Goal: Task Accomplishment & Management: Complete application form

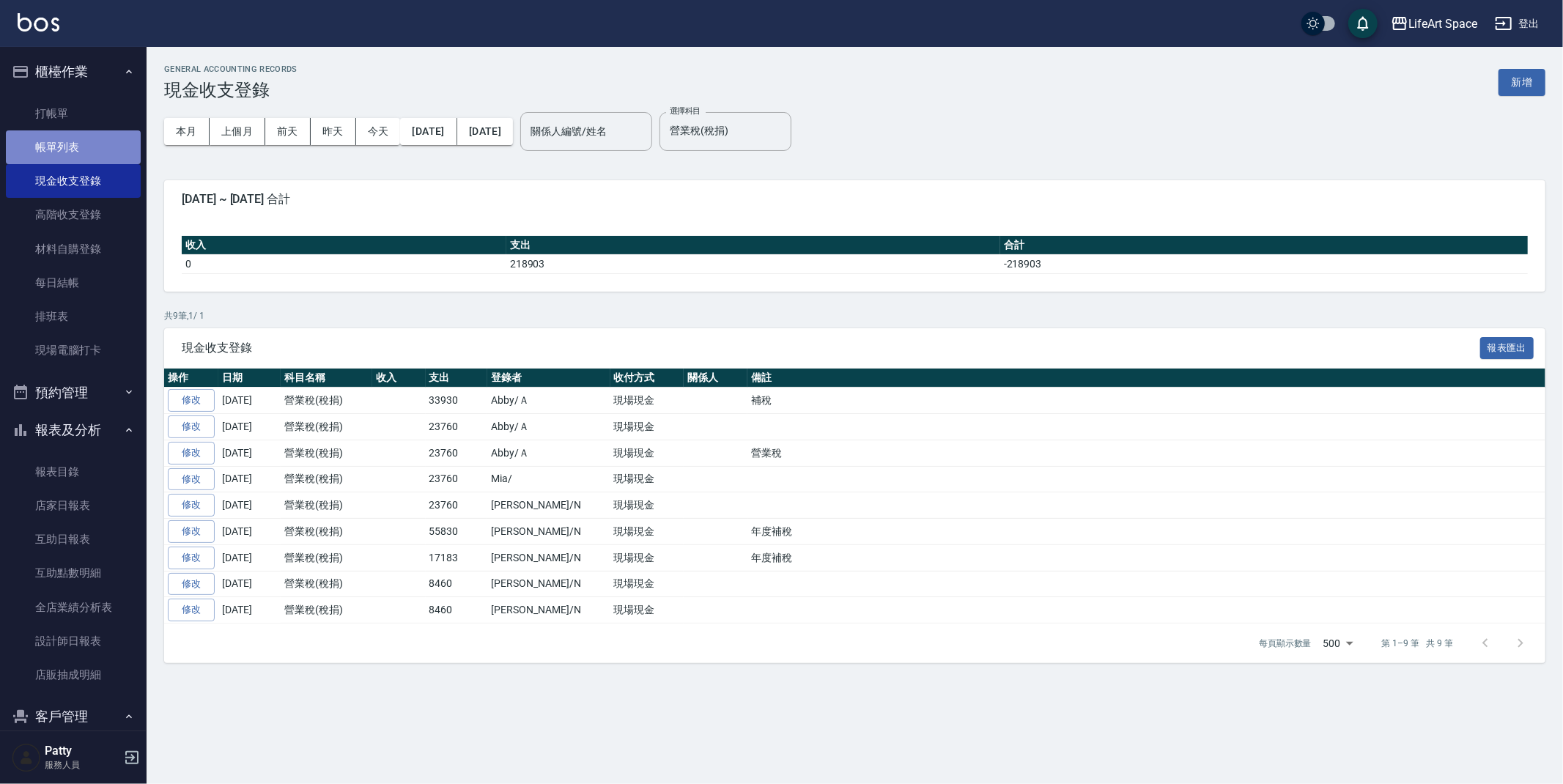
click at [118, 156] on link "帳單列表" at bounding box center [73, 148] width 135 height 34
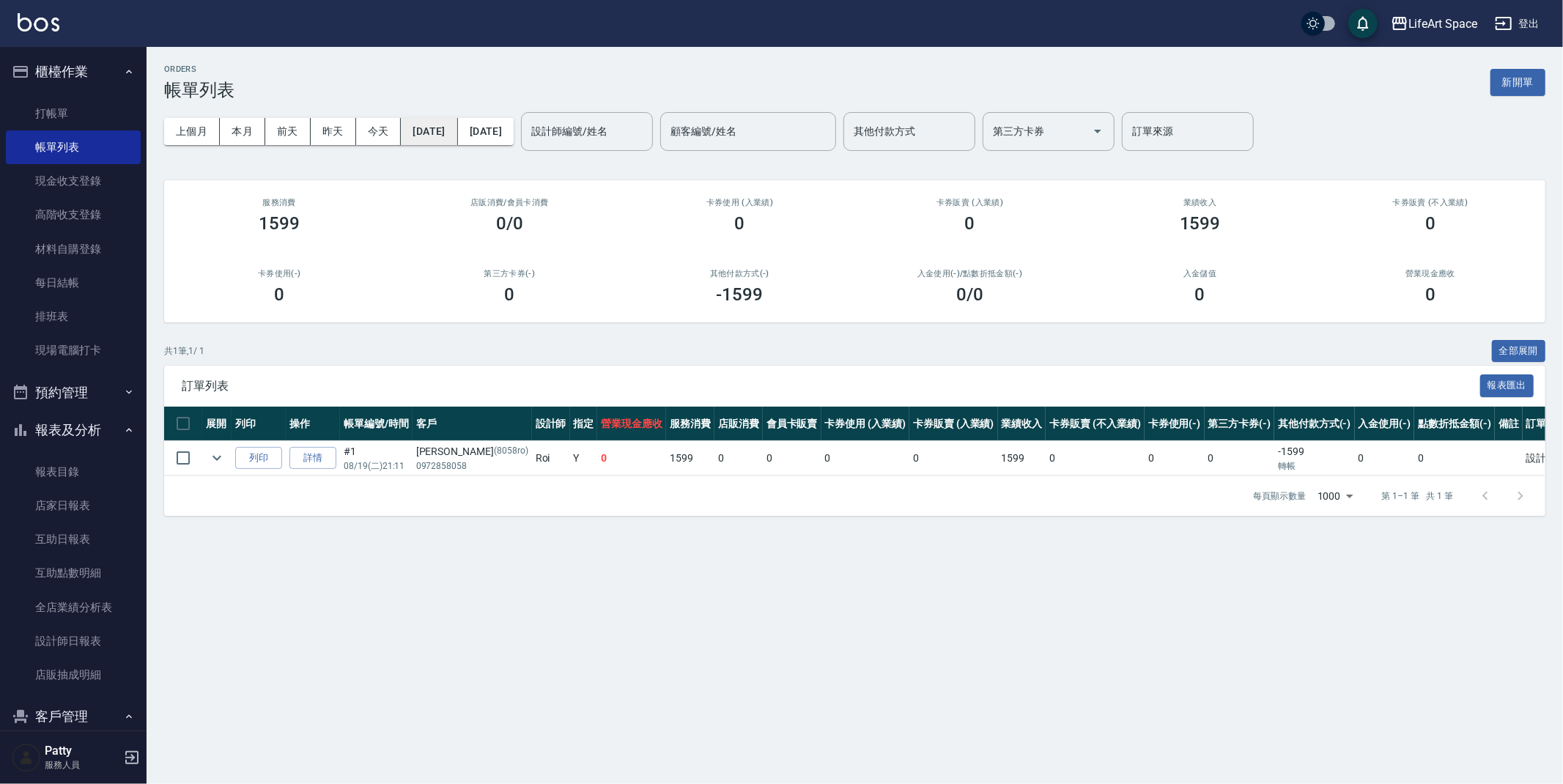
click at [447, 134] on button "[DATE]" at bounding box center [429, 131] width 57 height 27
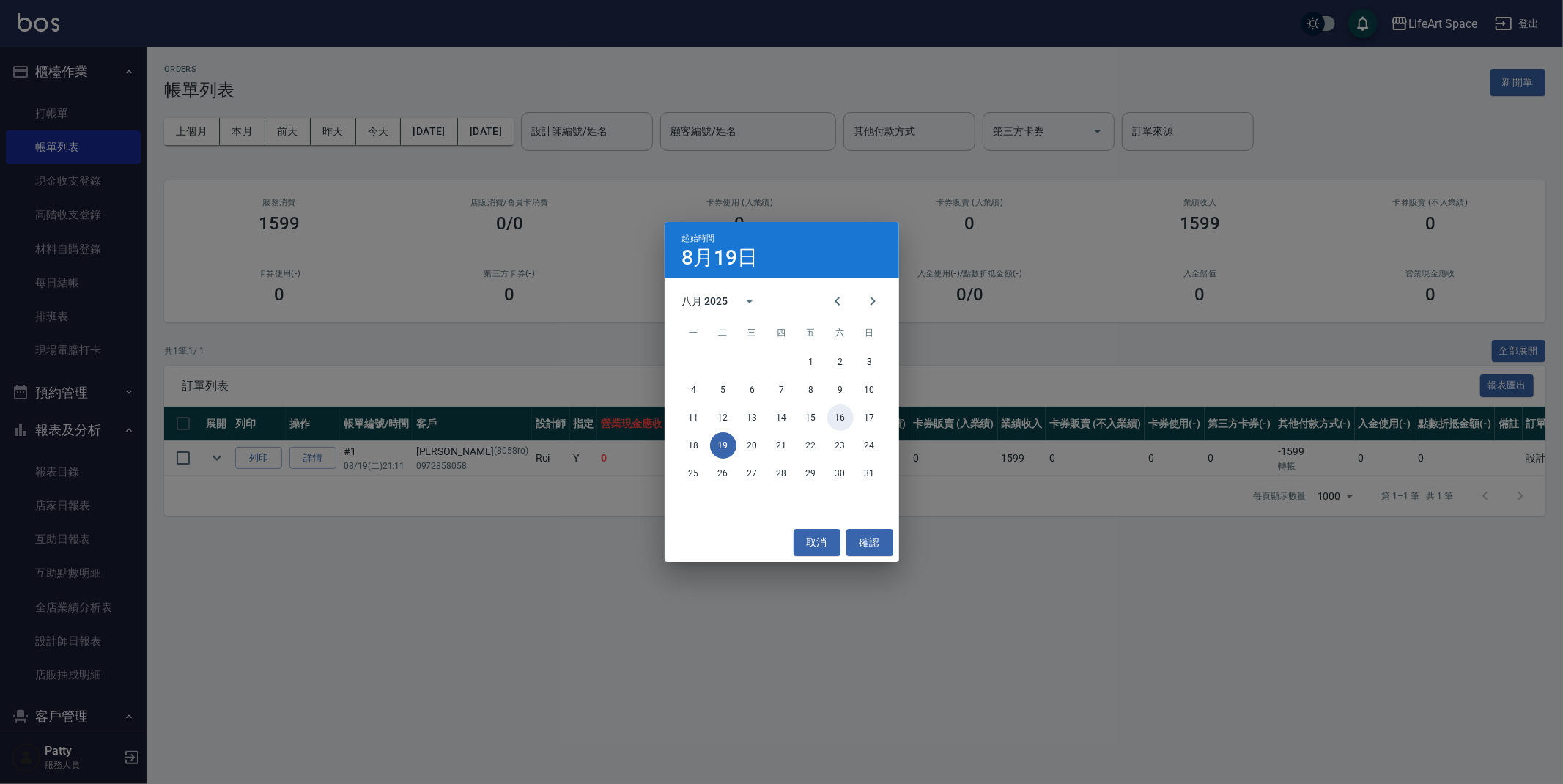
drag, startPoint x: 842, startPoint y: 418, endPoint x: 831, endPoint y: 408, distance: 14.9
click at [842, 418] on button "16" at bounding box center [841, 418] width 26 height 26
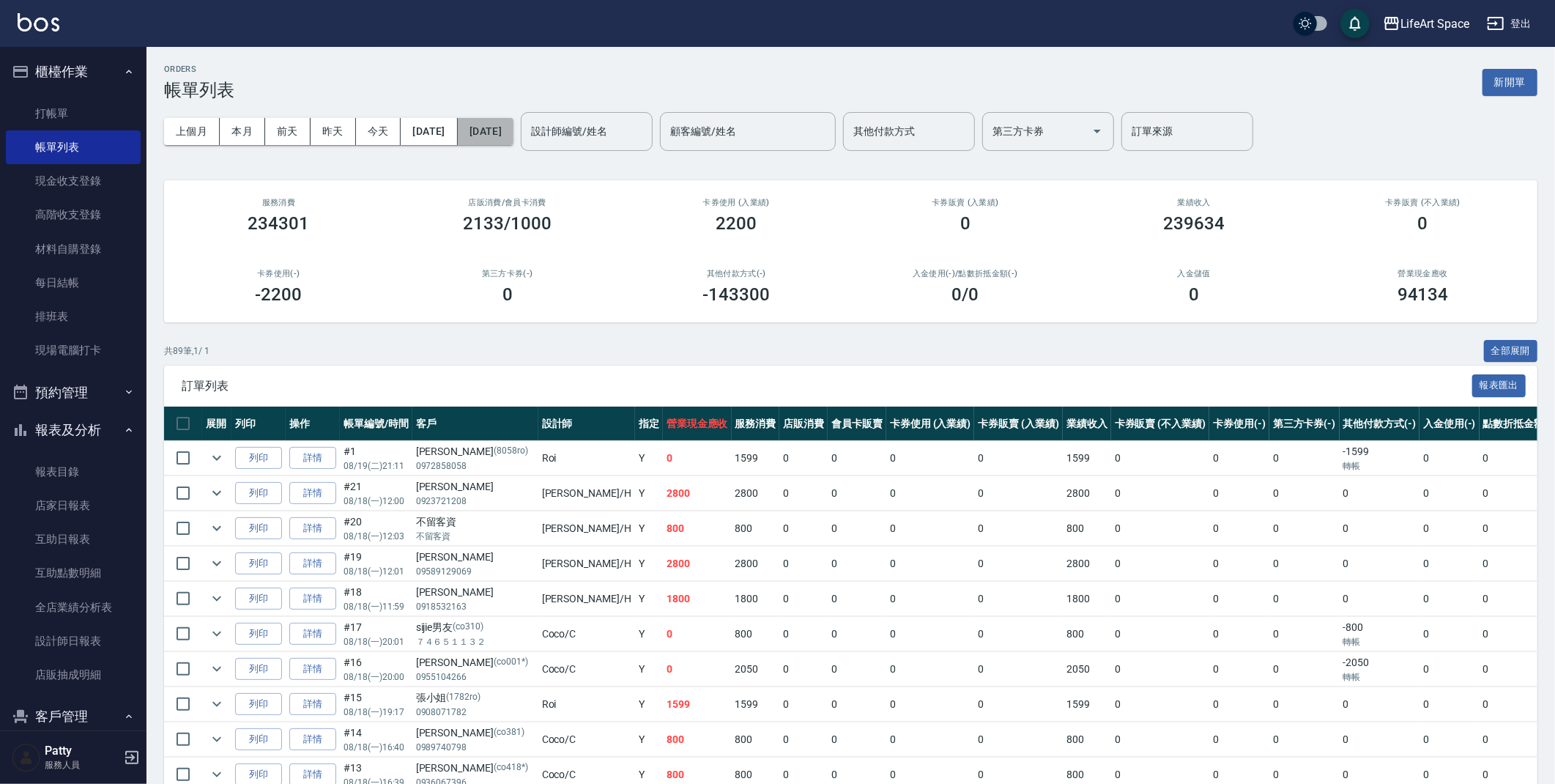
click at [513, 137] on button "[DATE]" at bounding box center [486, 131] width 56 height 27
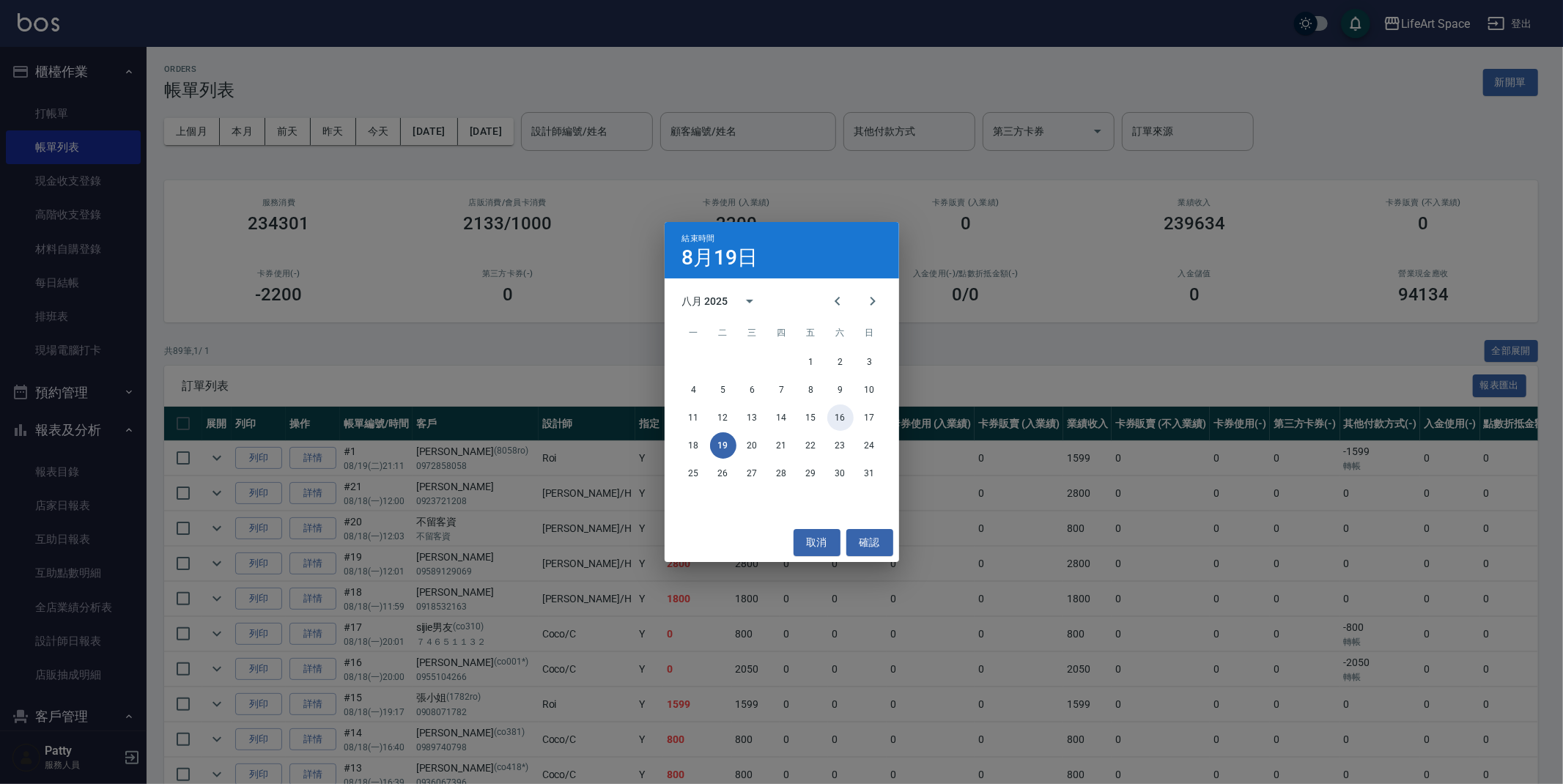
drag, startPoint x: 842, startPoint y: 424, endPoint x: 801, endPoint y: 417, distance: 41.6
click at [842, 424] on button "16" at bounding box center [841, 418] width 26 height 26
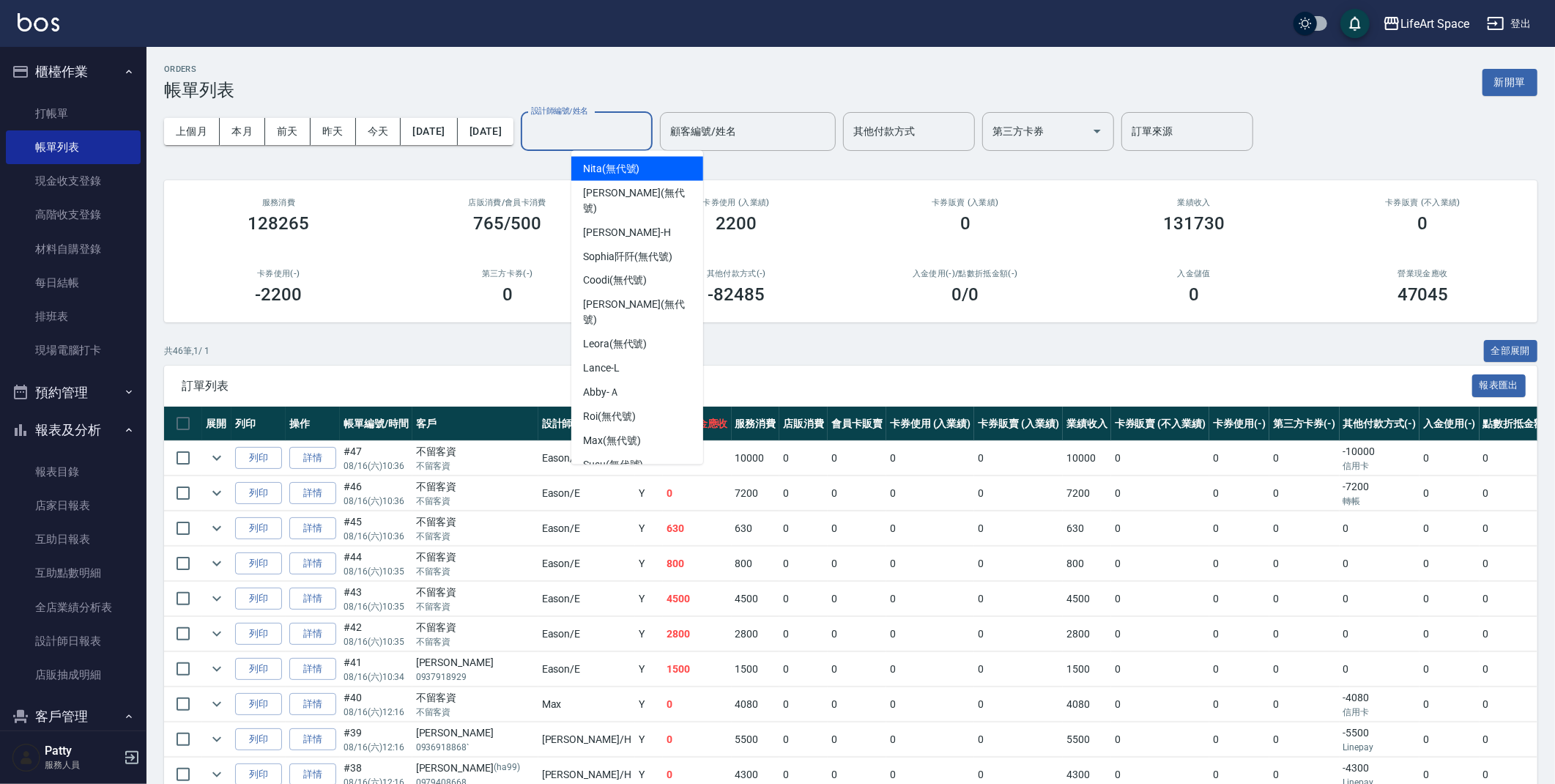
click at [634, 132] on input "設計師編號/姓名" at bounding box center [587, 131] width 119 height 26
click at [645, 337] on span "Leora (無代號)" at bounding box center [615, 344] width 65 height 15
type input "Leora(無代號)"
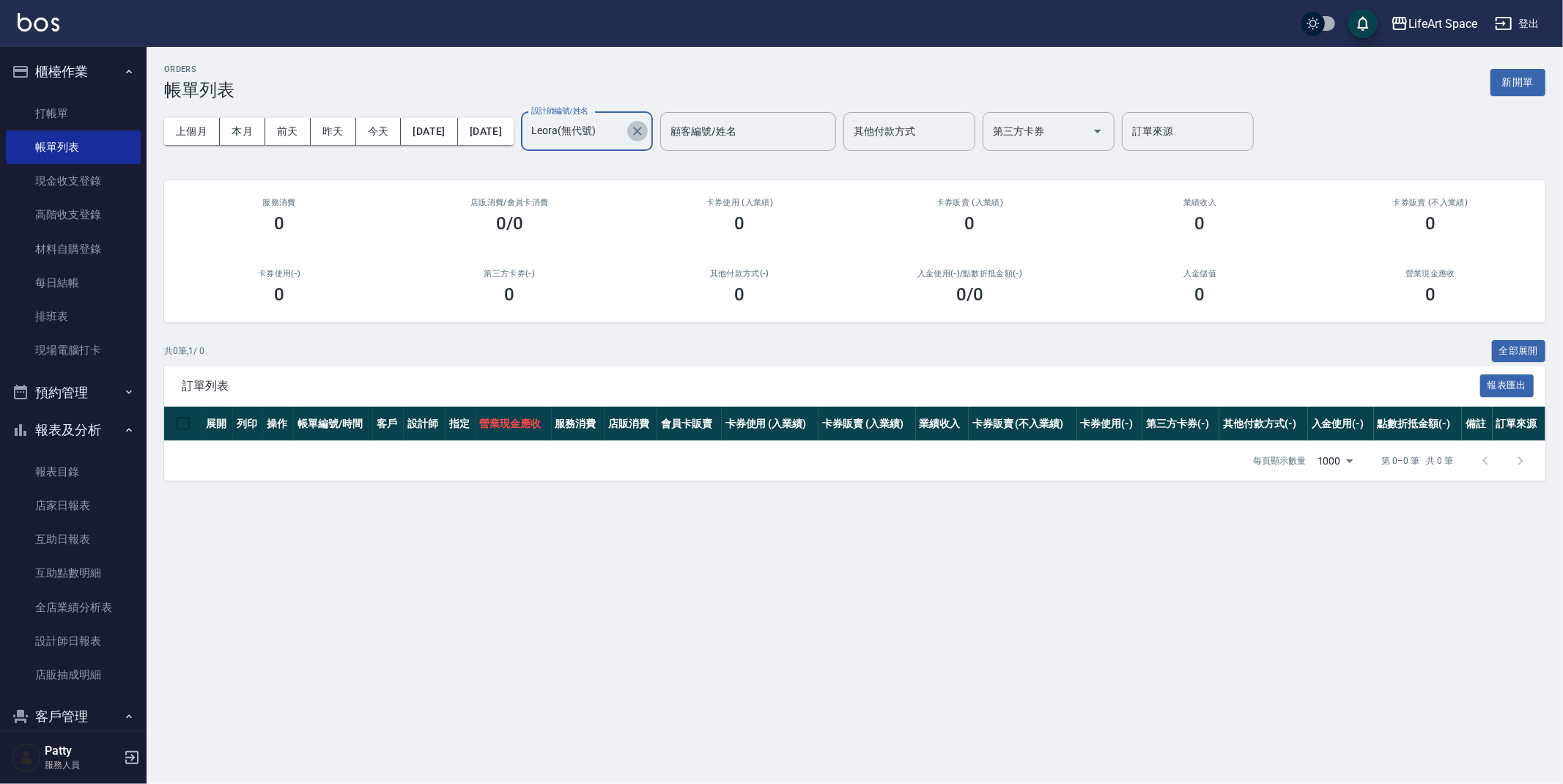
click at [645, 134] on icon "Clear" at bounding box center [638, 131] width 15 height 15
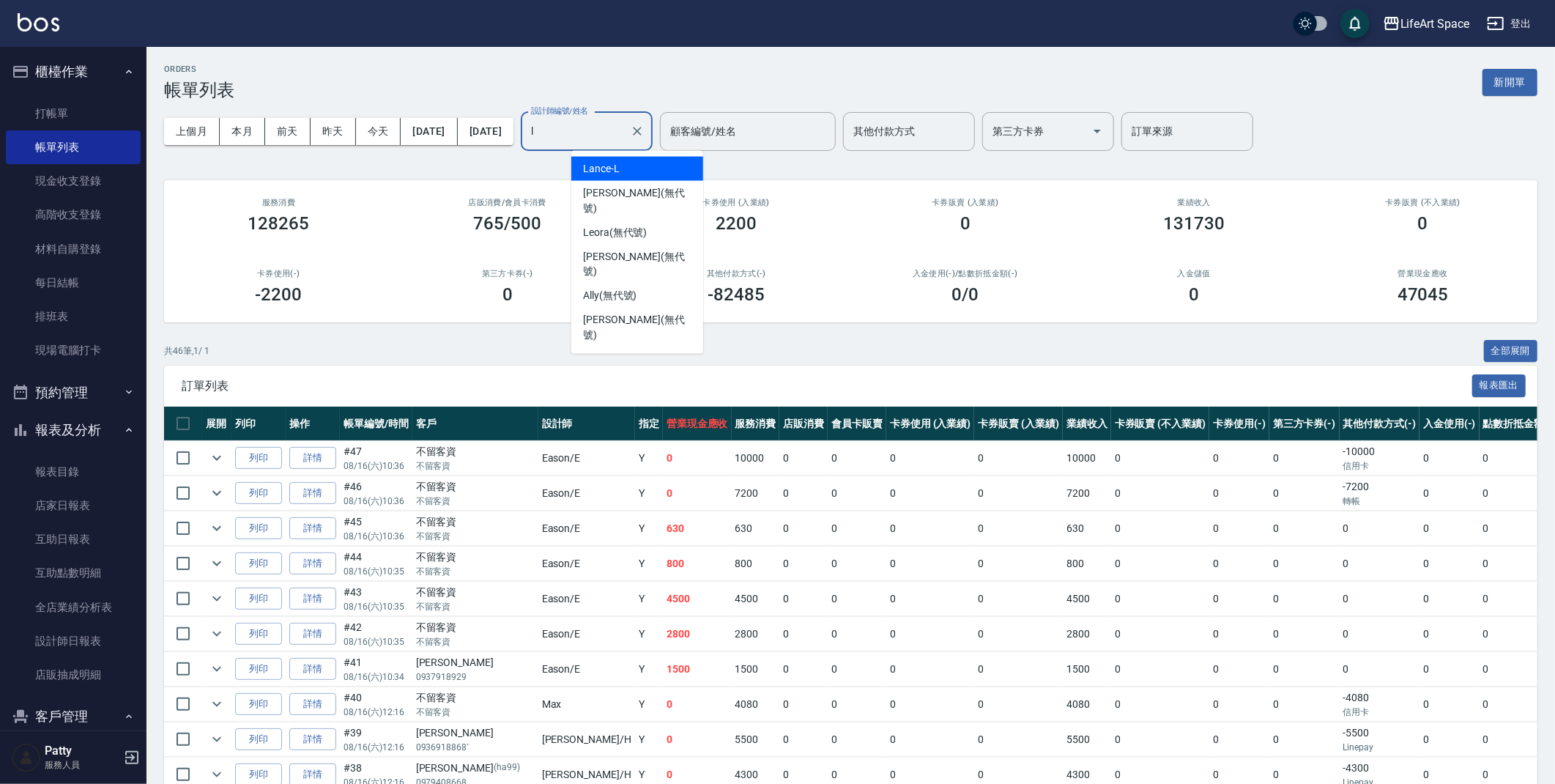
click at [614, 161] on span "Lance -L" at bounding box center [601, 169] width 37 height 15
type input "Lance-L"
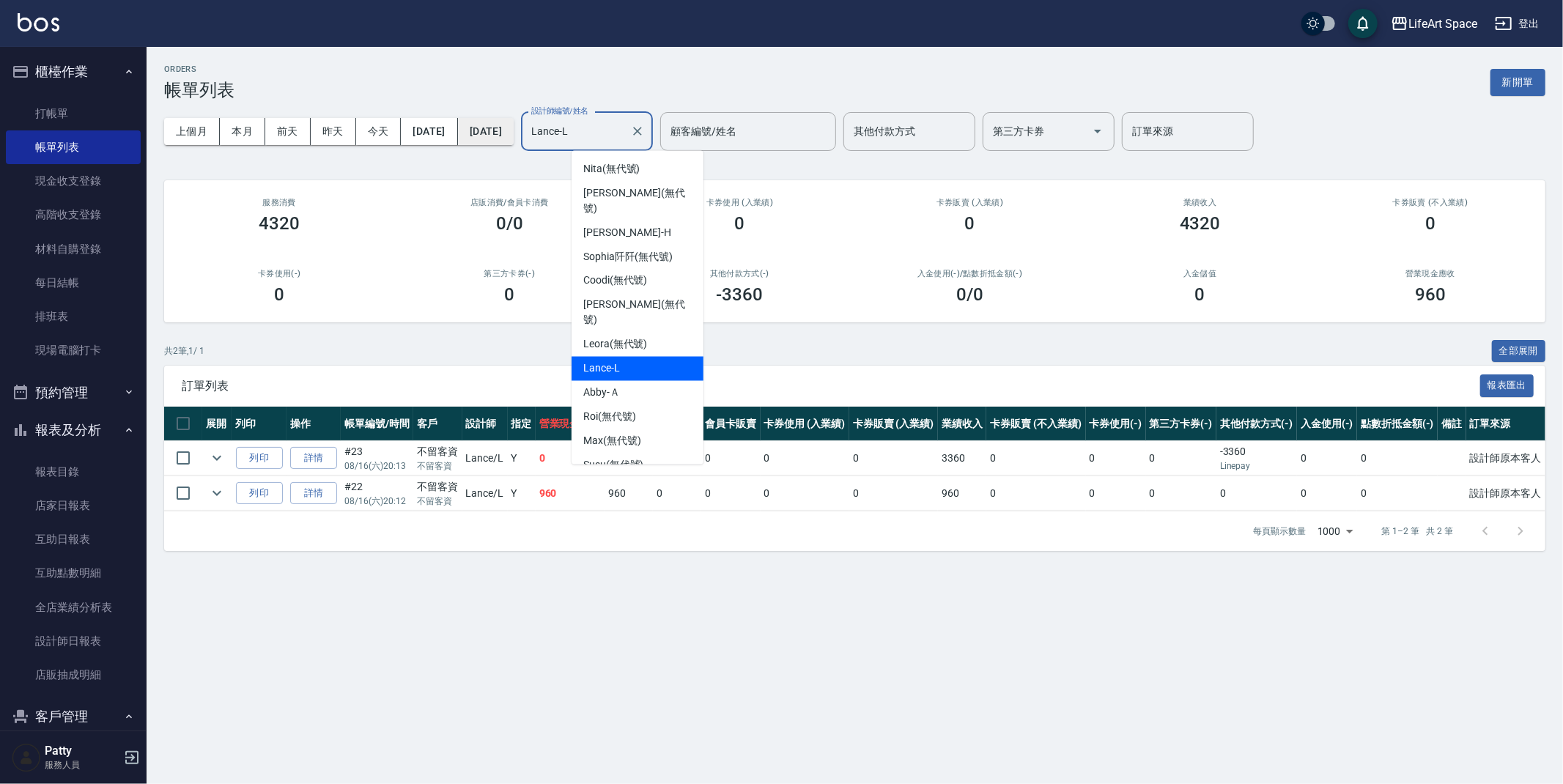
drag, startPoint x: 625, startPoint y: 137, endPoint x: 526, endPoint y: 144, distance: 99.2
click at [526, 144] on div "上個月 本月 [DATE] [DATE] [DATE] [DATE] [DATE] 設計師編號/姓名 [PERSON_NAME]-L 設計師編號/姓名 顧客編…" at bounding box center [855, 131] width 1382 height 62
click at [642, 133] on icon "Clear" at bounding box center [638, 131] width 9 height 9
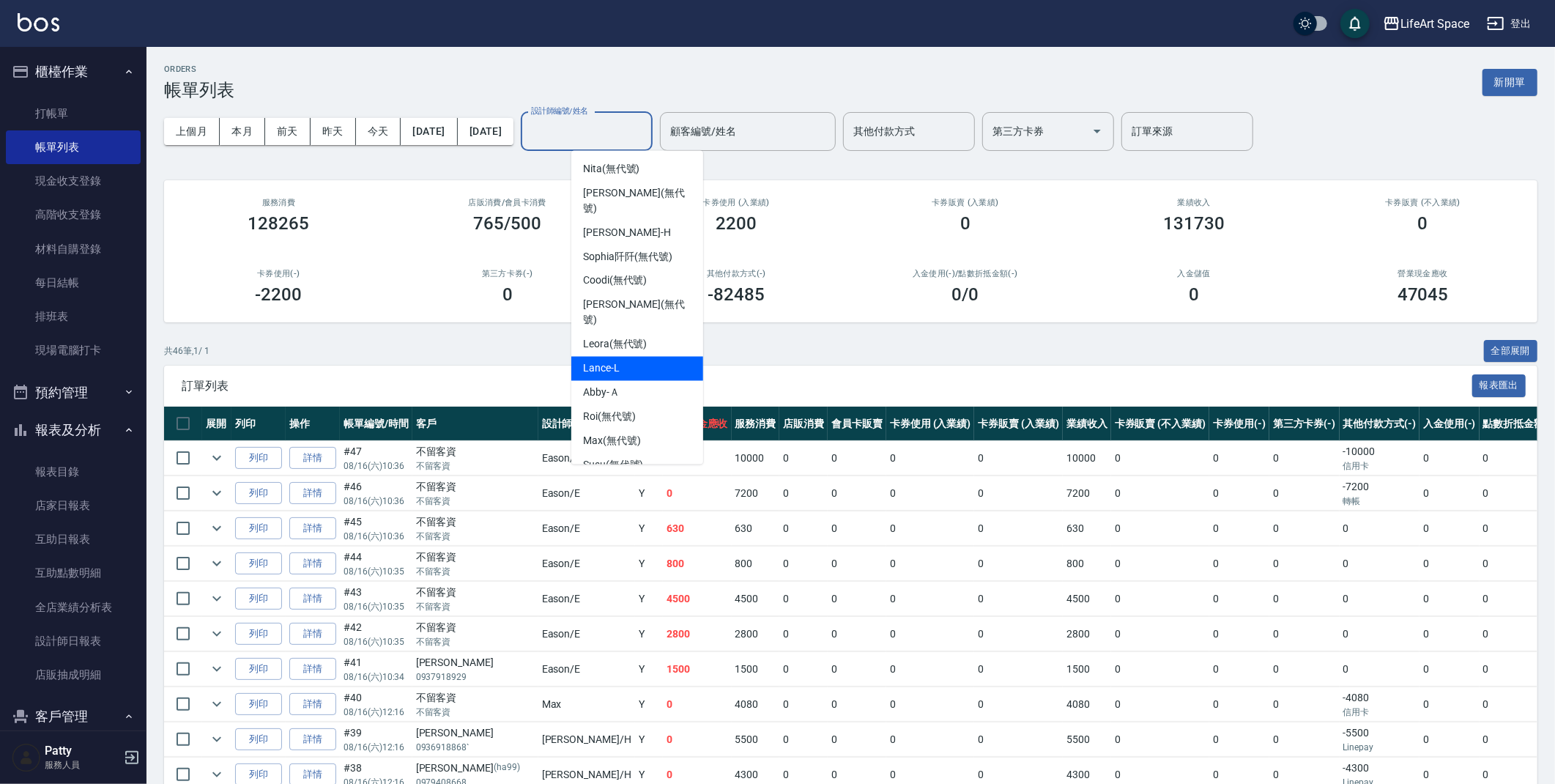
click at [663, 636] on td "2800" at bounding box center [697, 634] width 69 height 35
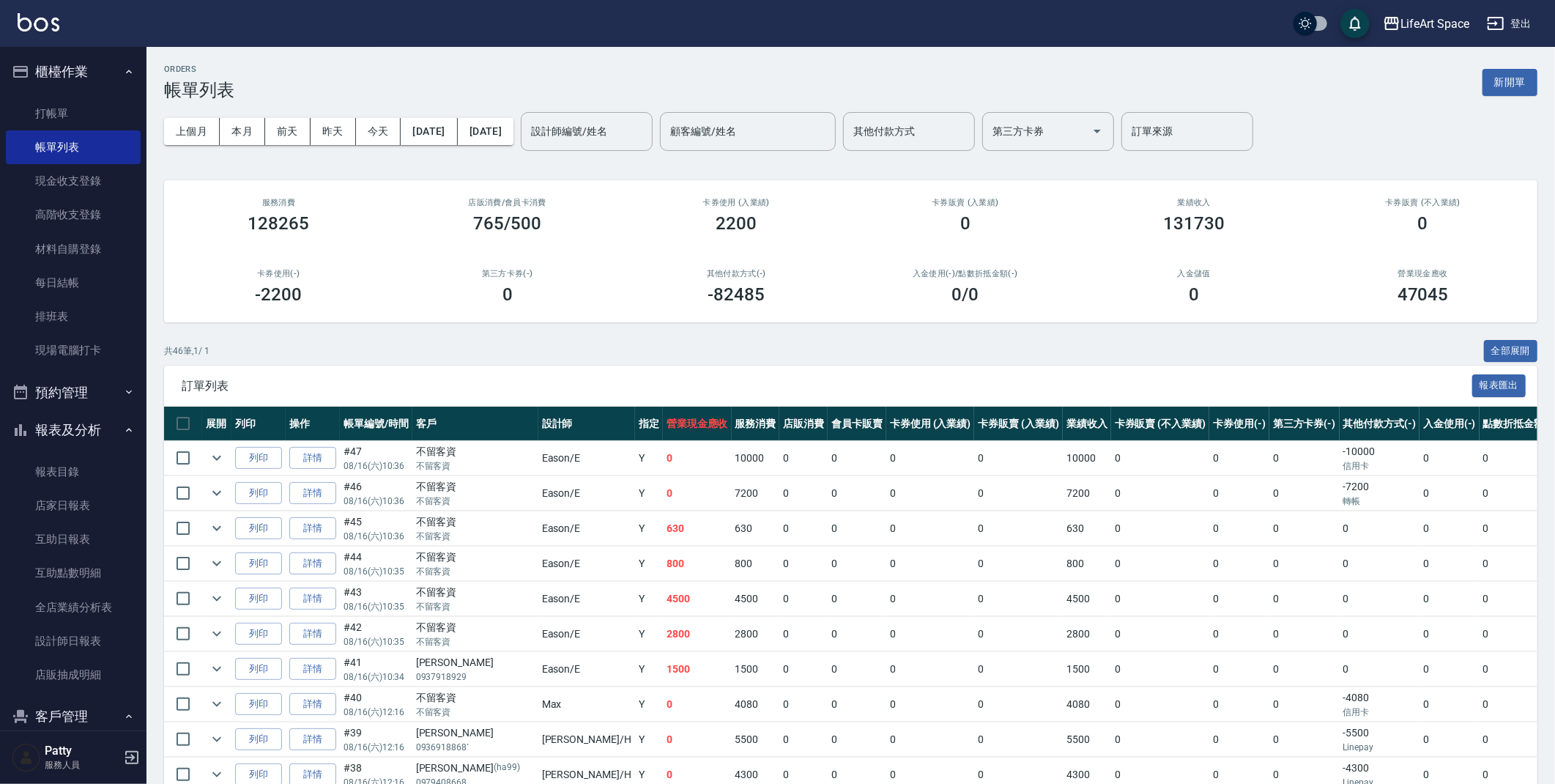
scroll to position [59, 0]
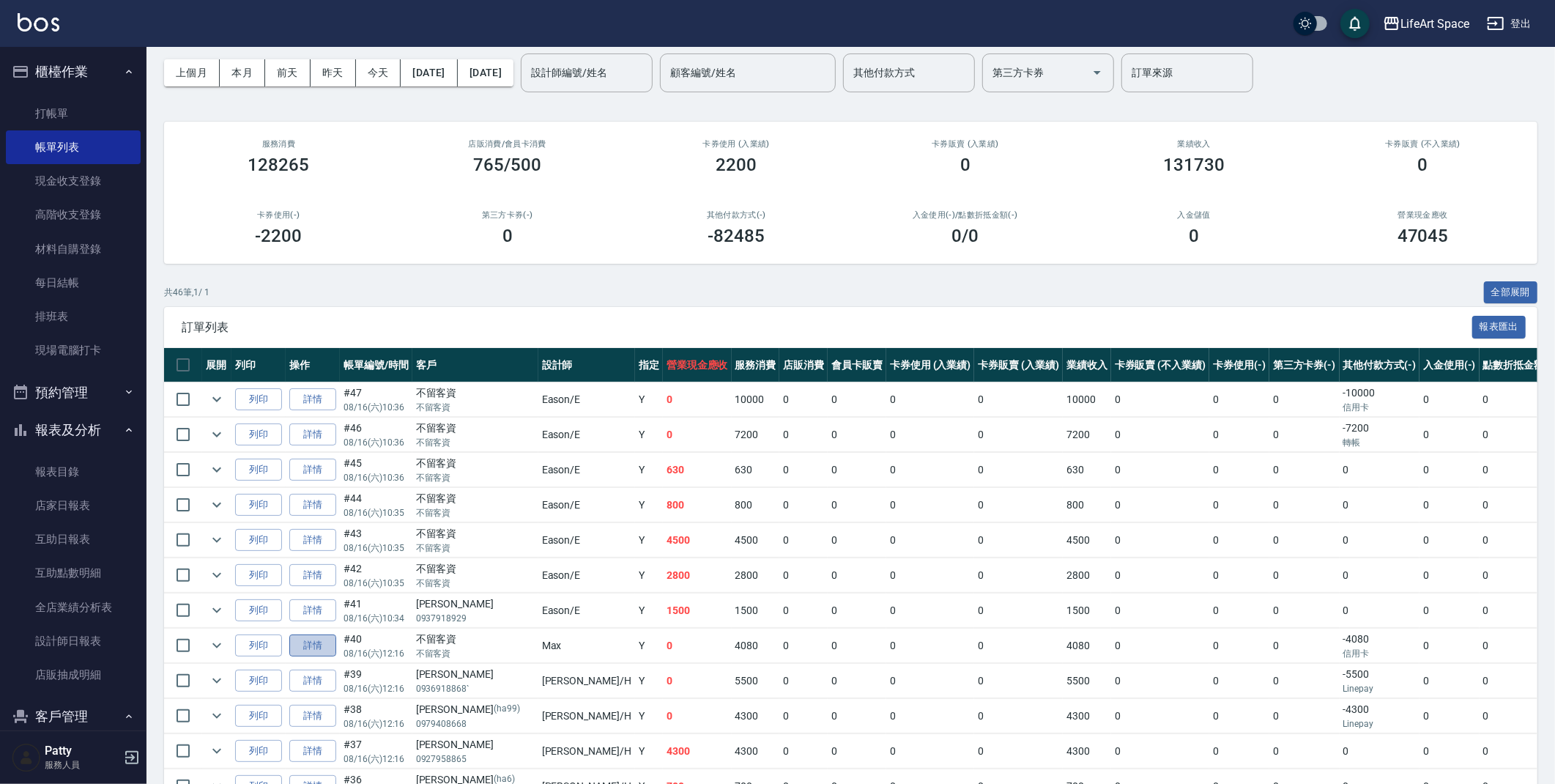
click at [314, 648] on link "詳情" at bounding box center [313, 645] width 47 height 23
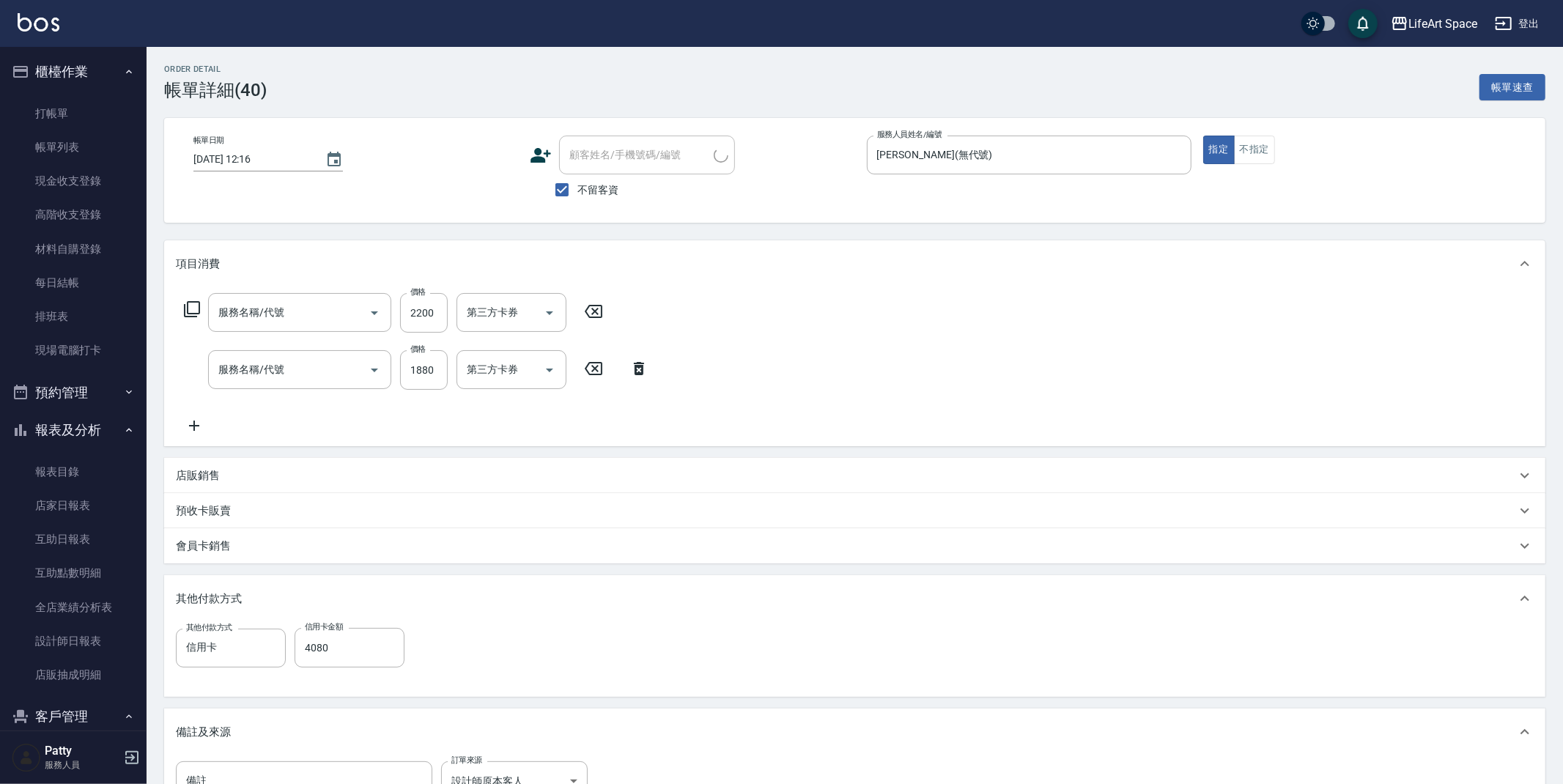
type input "[DATE] 12:16"
checkbox input "true"
type input "[PERSON_NAME](無代號)"
type input "設計師原本客人"
type input "607極光蘊護髮(607)"
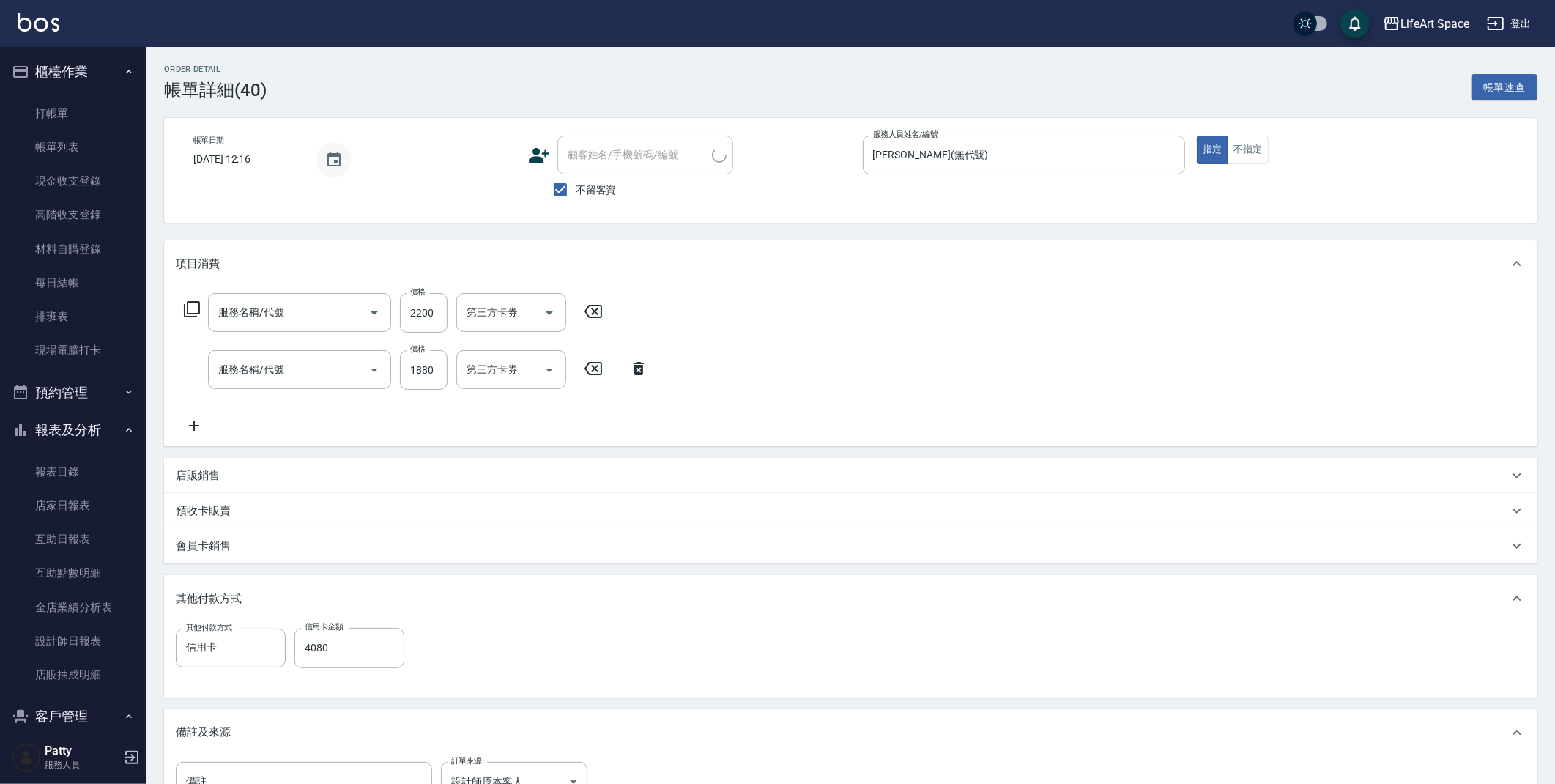
type input "701 染髮(701)"
click at [321, 159] on button "Choose date, selected date is 2025-08-16" at bounding box center [334, 160] width 35 height 35
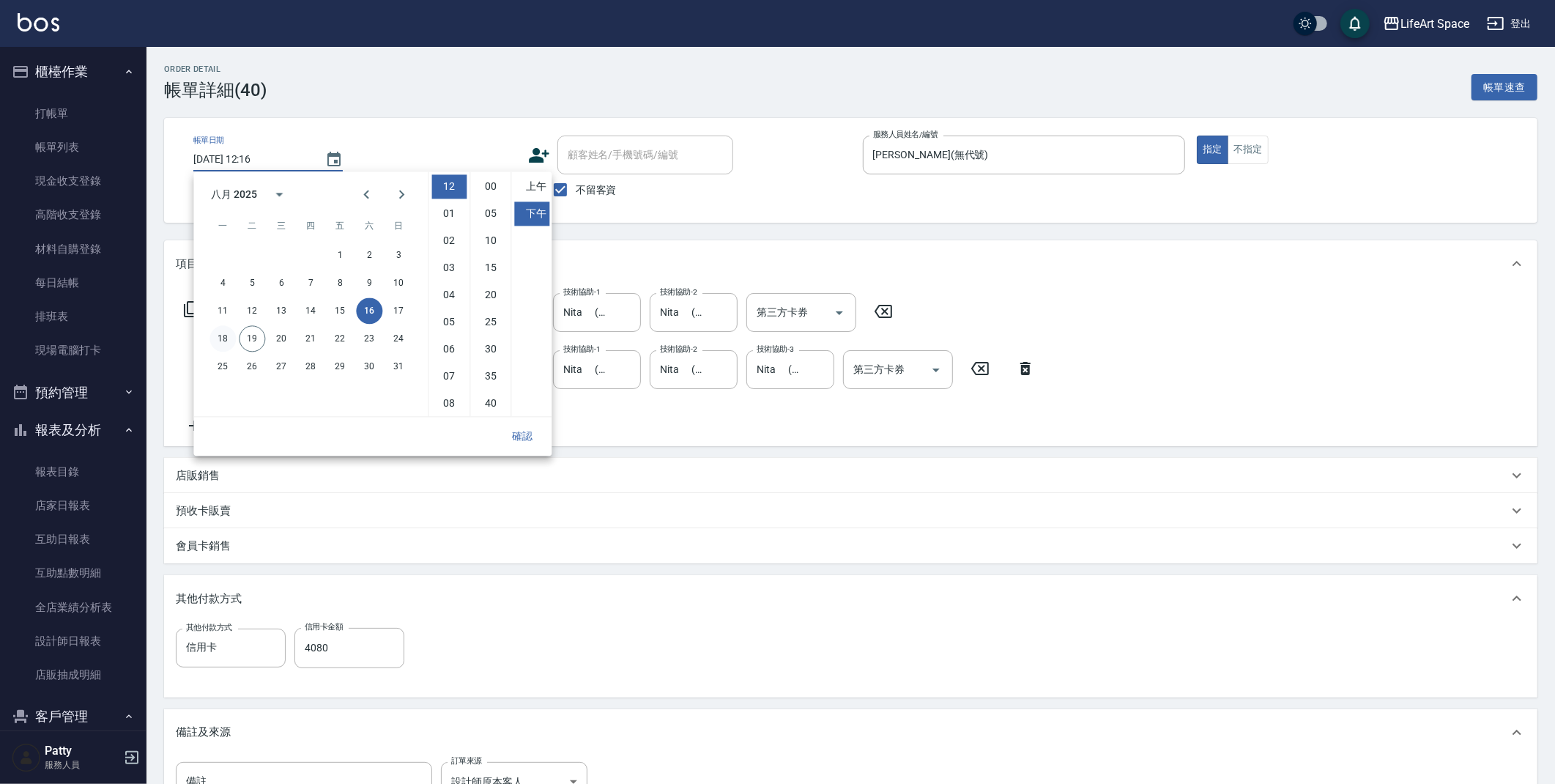
click at [228, 337] on button "18" at bounding box center [222, 338] width 26 height 26
type input "[DATE] 12:16"
click at [525, 434] on button "確認" at bounding box center [523, 436] width 47 height 27
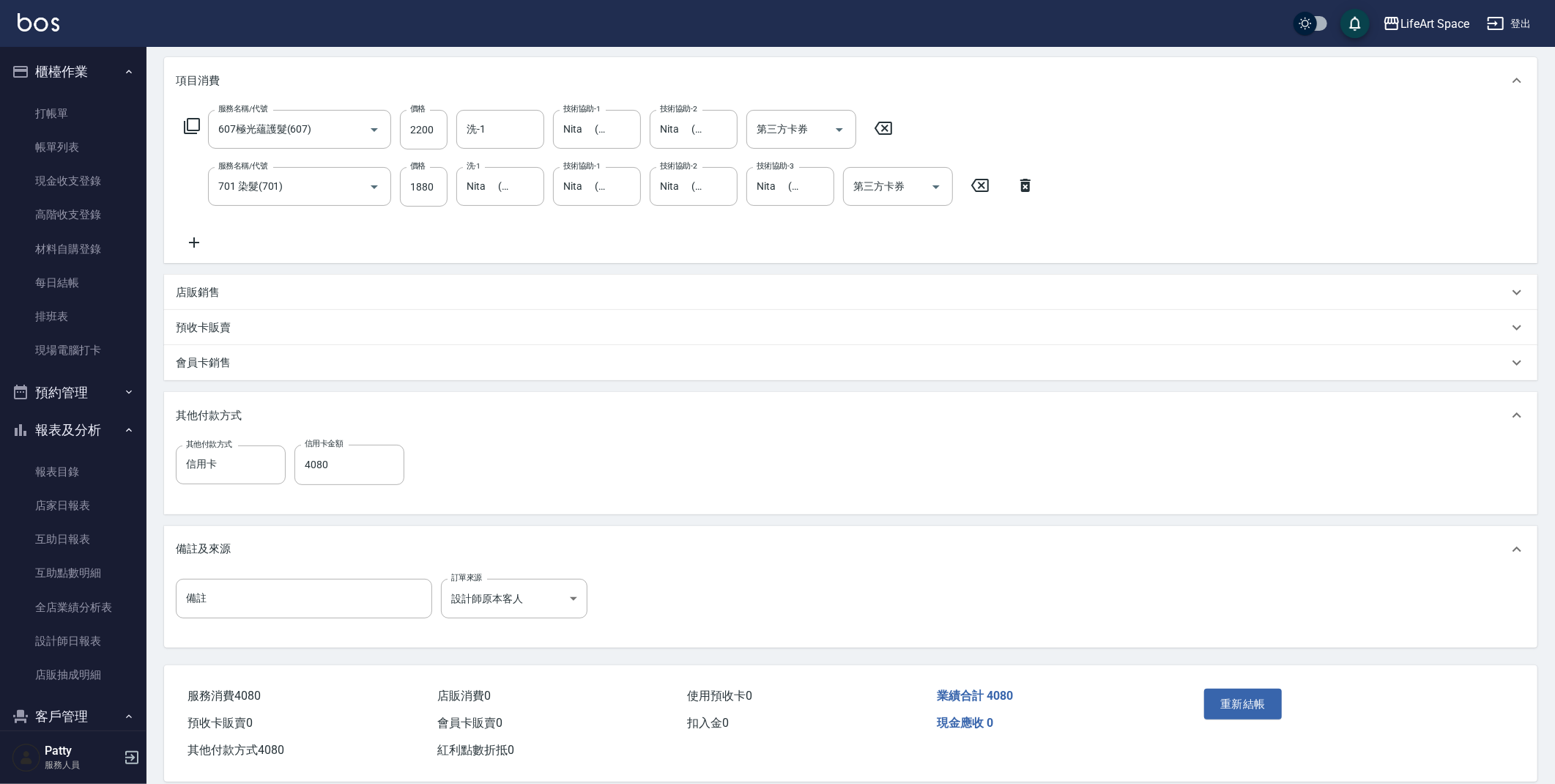
scroll to position [202, 0]
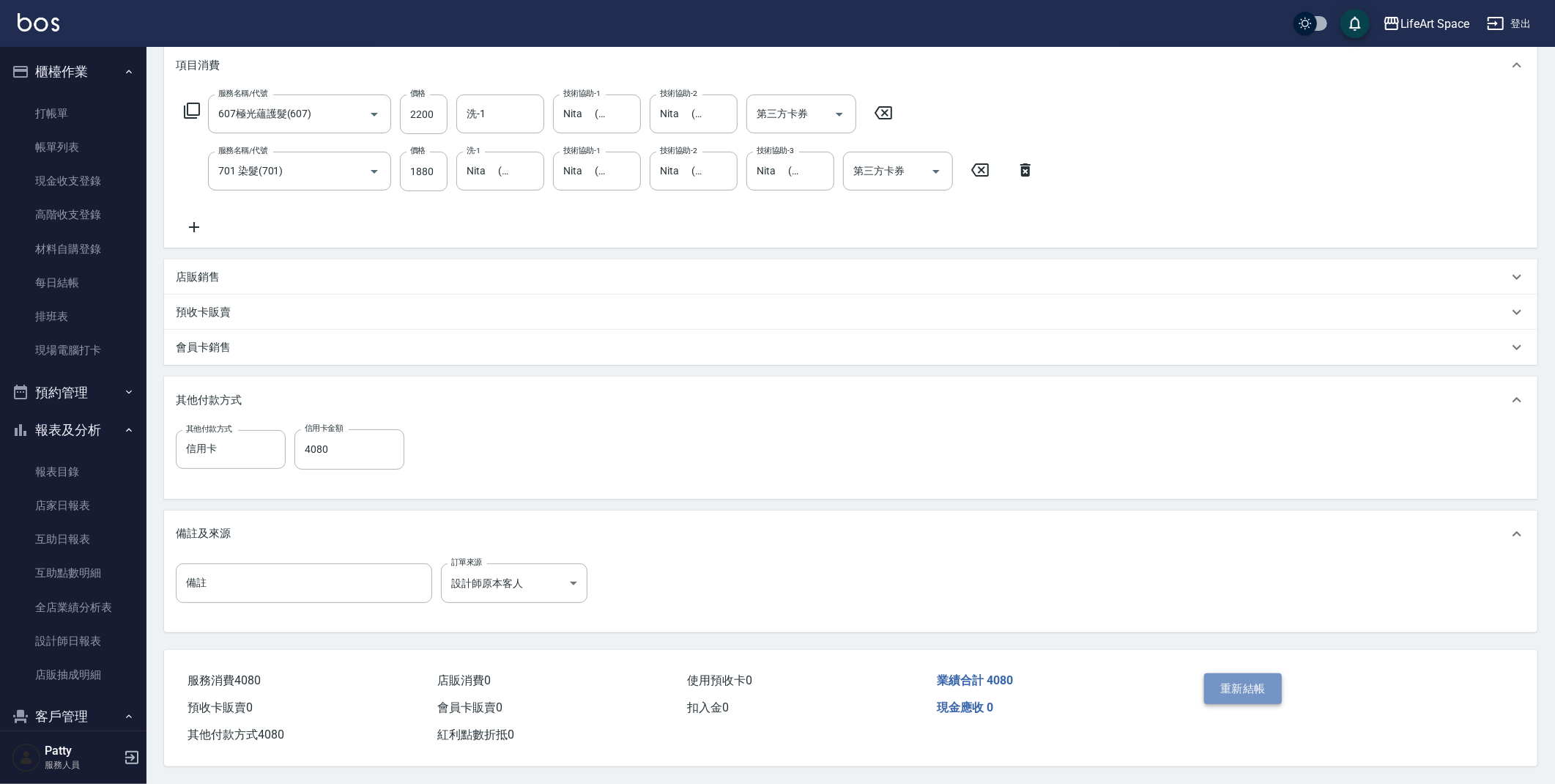
click at [1257, 680] on button "重新結帳" at bounding box center [1243, 689] width 78 height 31
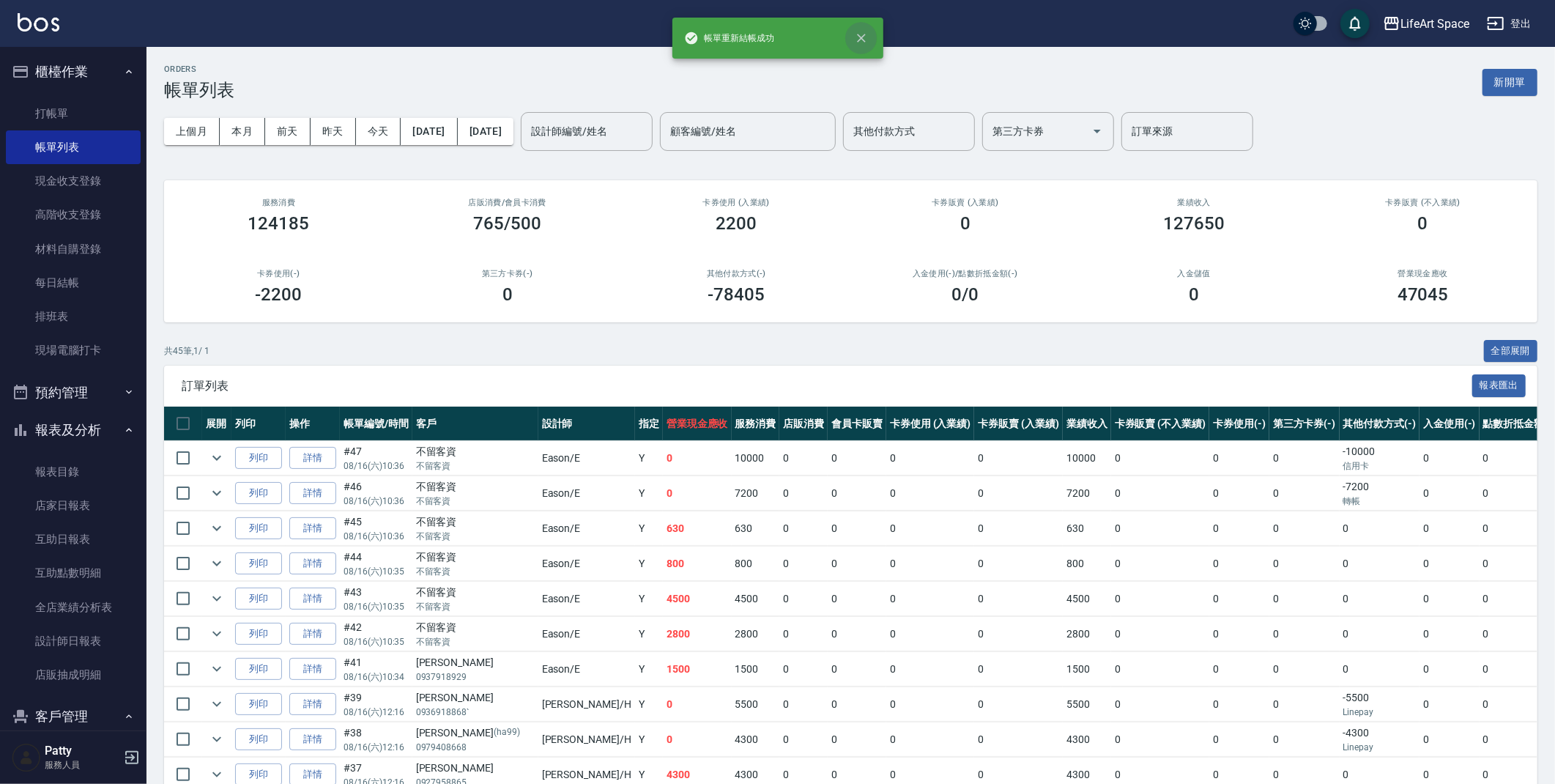
click at [855, 43] on icon "close" at bounding box center [861, 38] width 15 height 15
click at [968, 139] on input "其他付款方式" at bounding box center [909, 131] width 119 height 26
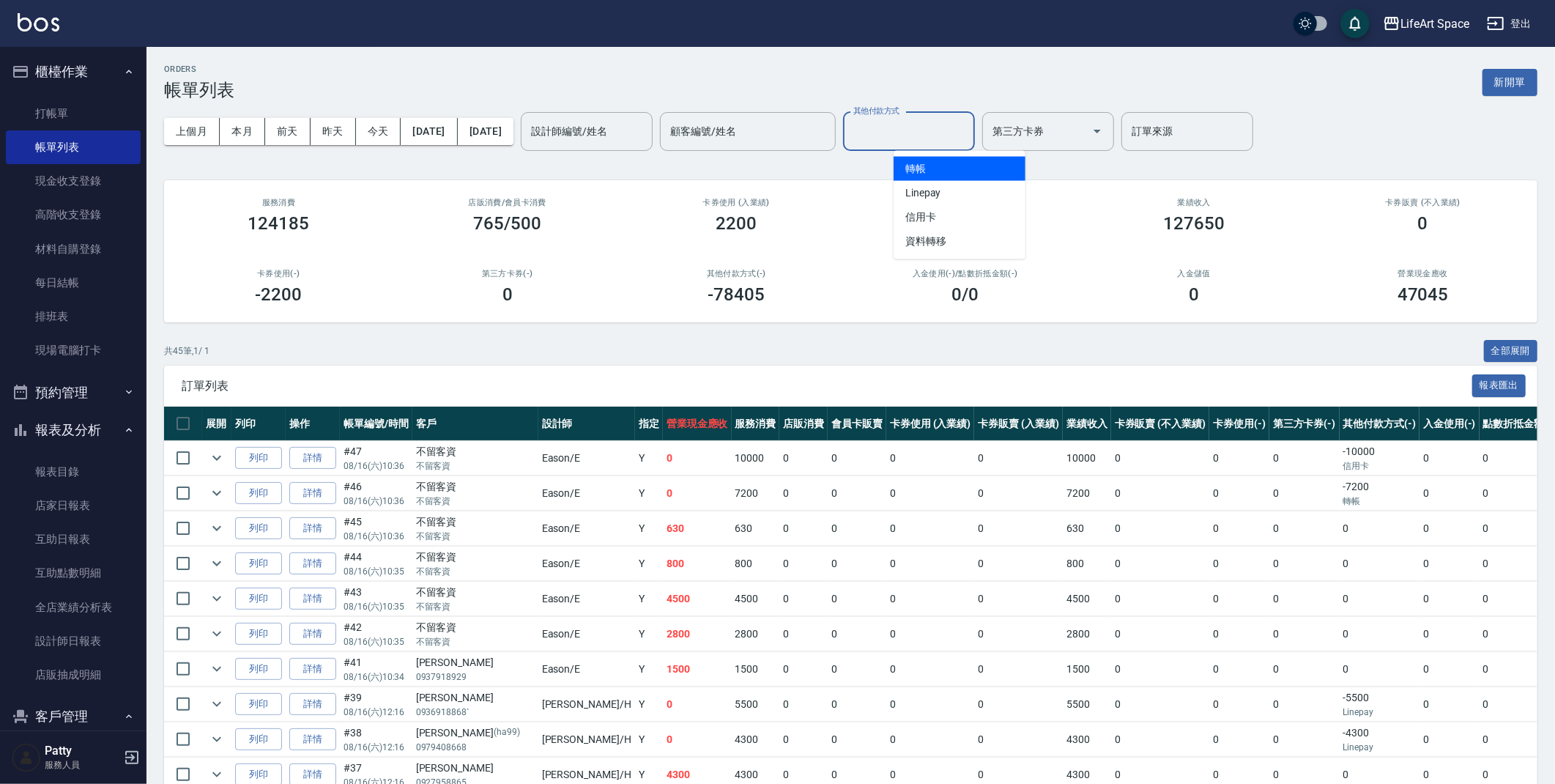
click at [951, 178] on span "轉帳" at bounding box center [960, 169] width 132 height 24
type input "轉帳"
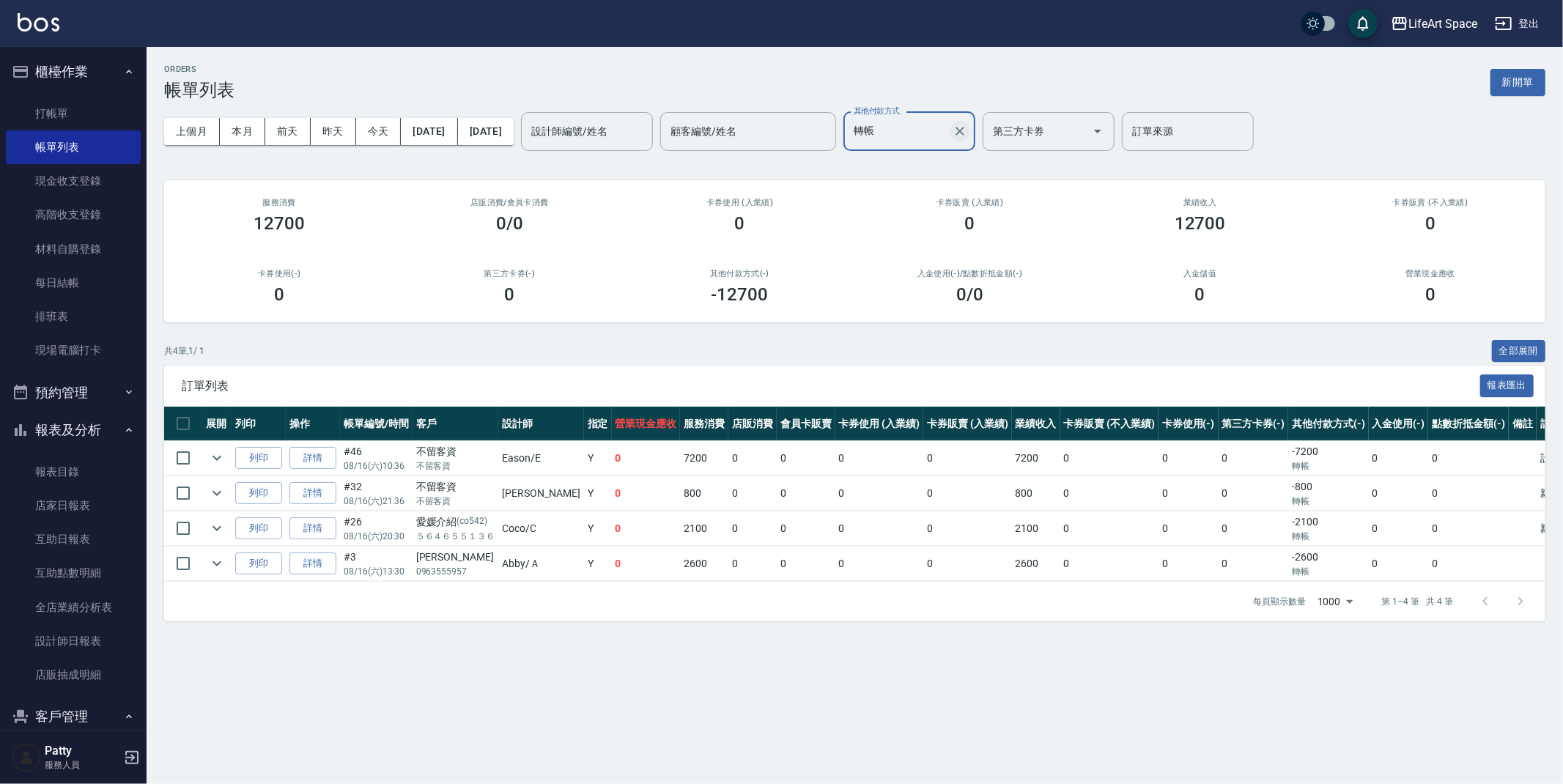
click at [967, 133] on icon "Clear" at bounding box center [960, 131] width 15 height 15
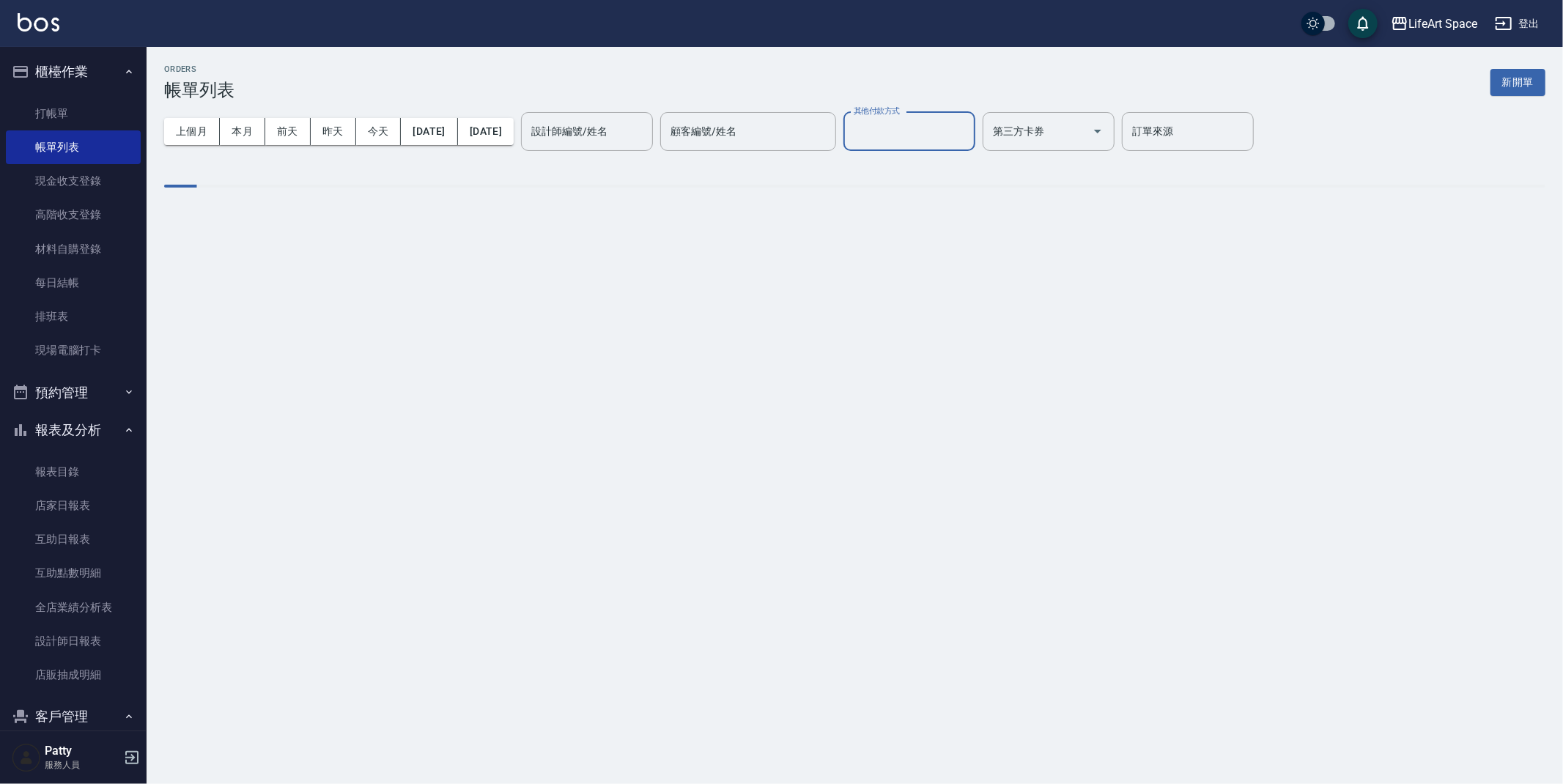
click at [942, 160] on div "上個月 本月 [DATE] [DATE] [DATE] [DATE] [DATE] 設計師編號/姓名 設計師編號/姓名 顧客編號/姓名 顧客編號/姓名 其他付…" at bounding box center [855, 131] width 1382 height 62
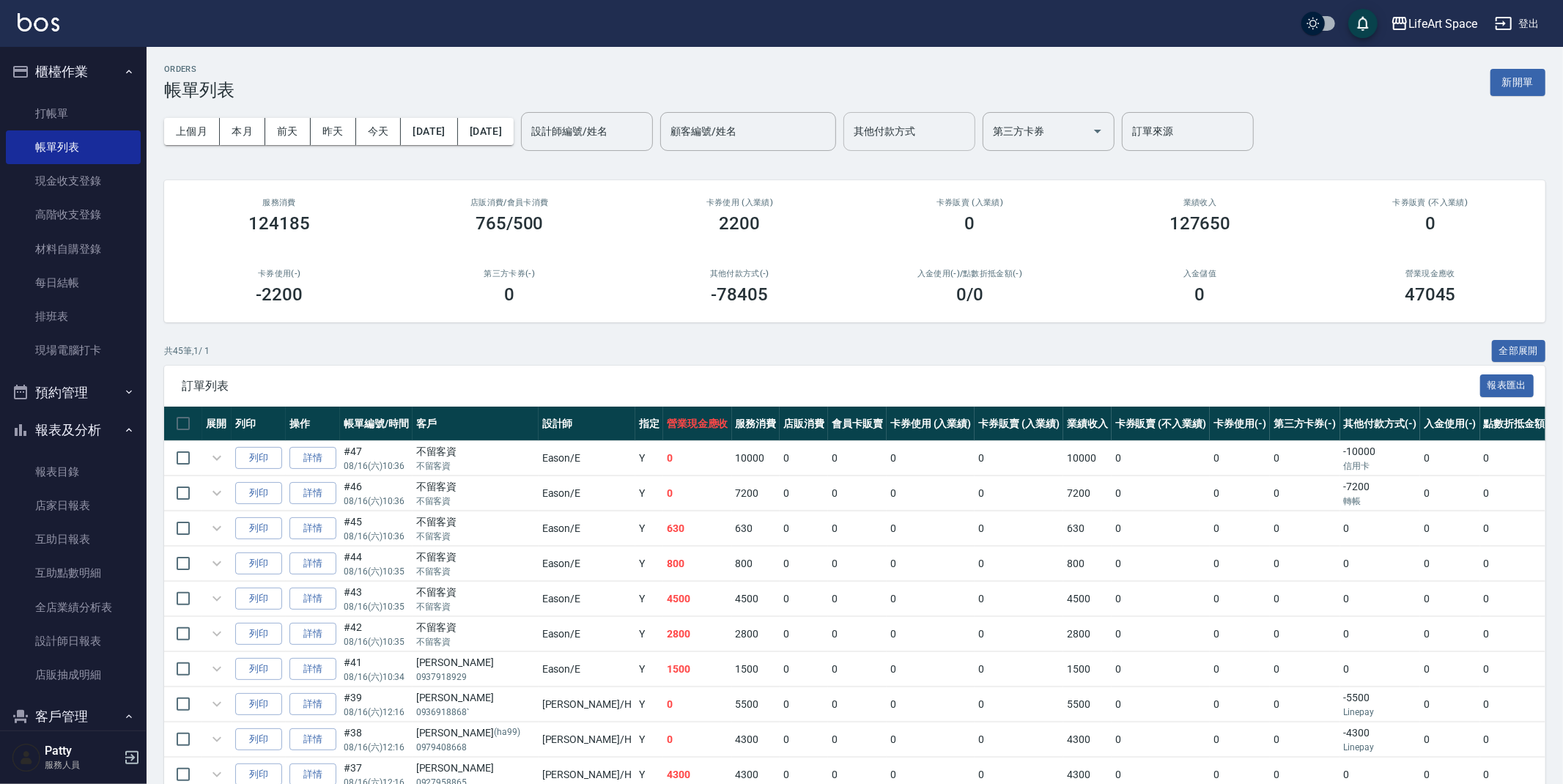
click at [938, 129] on input "其他付款方式" at bounding box center [909, 131] width 119 height 26
click at [956, 191] on span "Linepay" at bounding box center [960, 192] width 132 height 24
type input "Linepay"
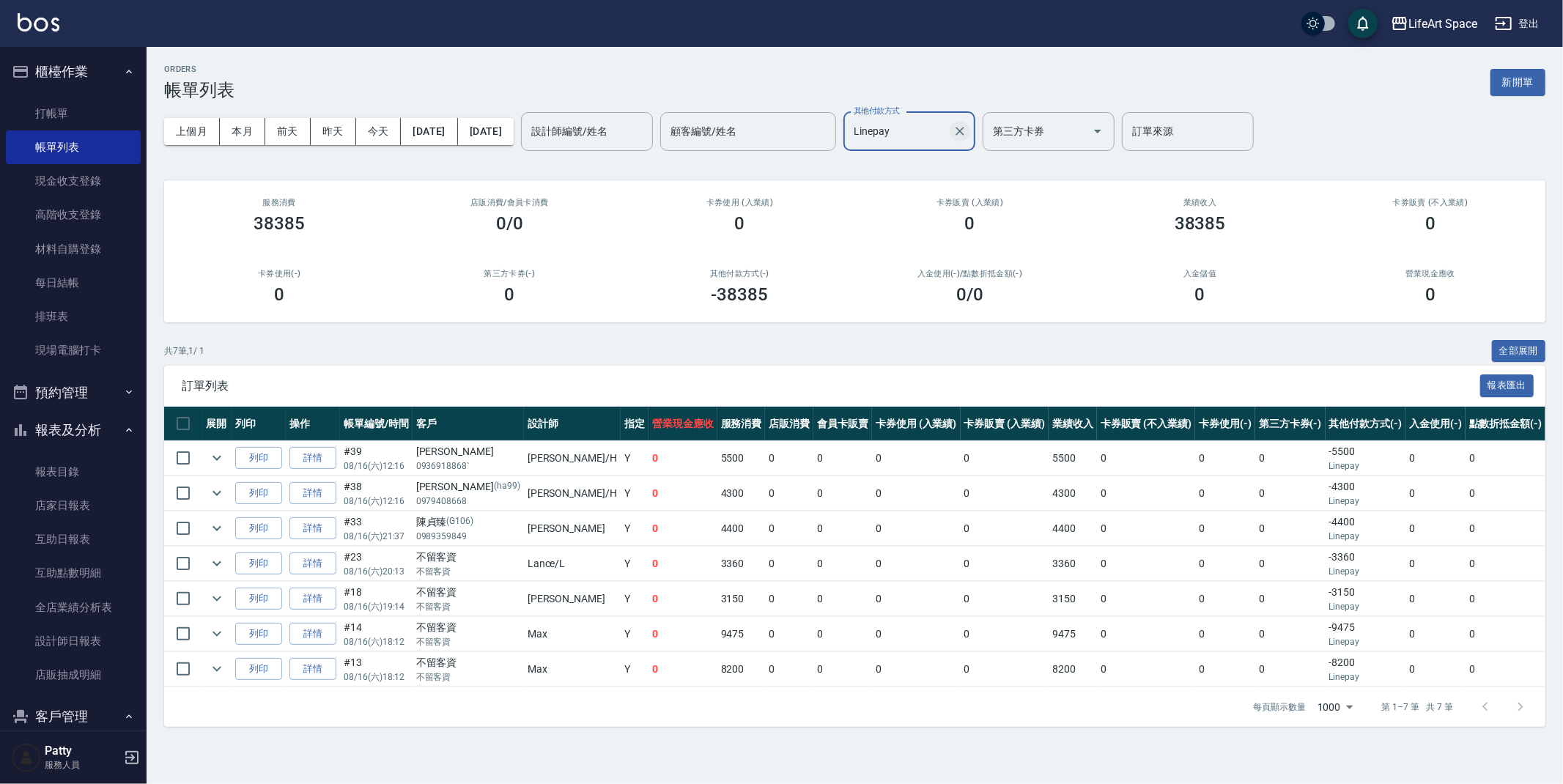
click at [967, 131] on icon "Clear" at bounding box center [960, 131] width 15 height 15
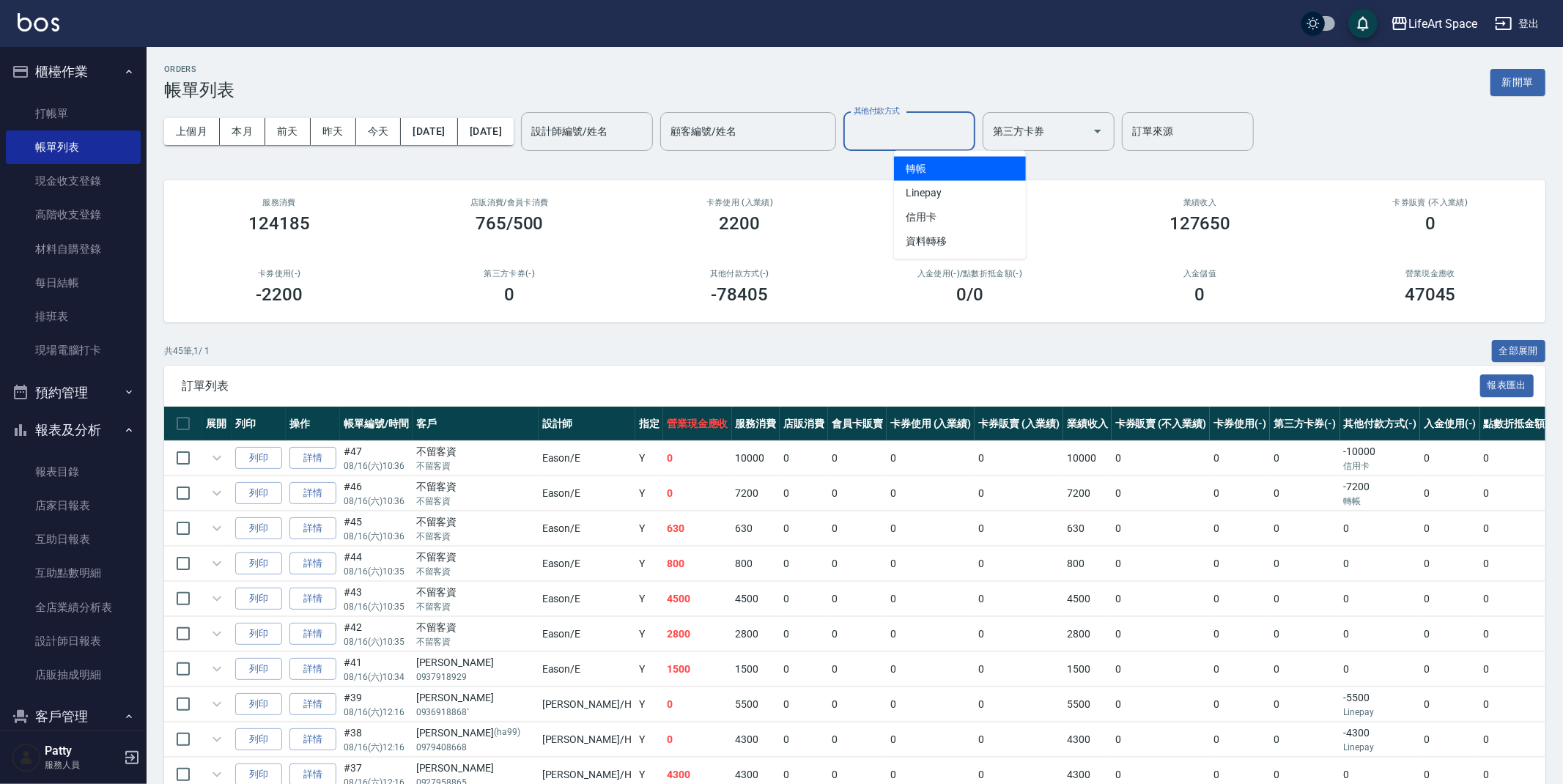
click at [969, 139] on input "其他付款方式" at bounding box center [909, 131] width 119 height 26
click at [986, 219] on span "信用卡" at bounding box center [960, 217] width 132 height 24
type input "信用卡"
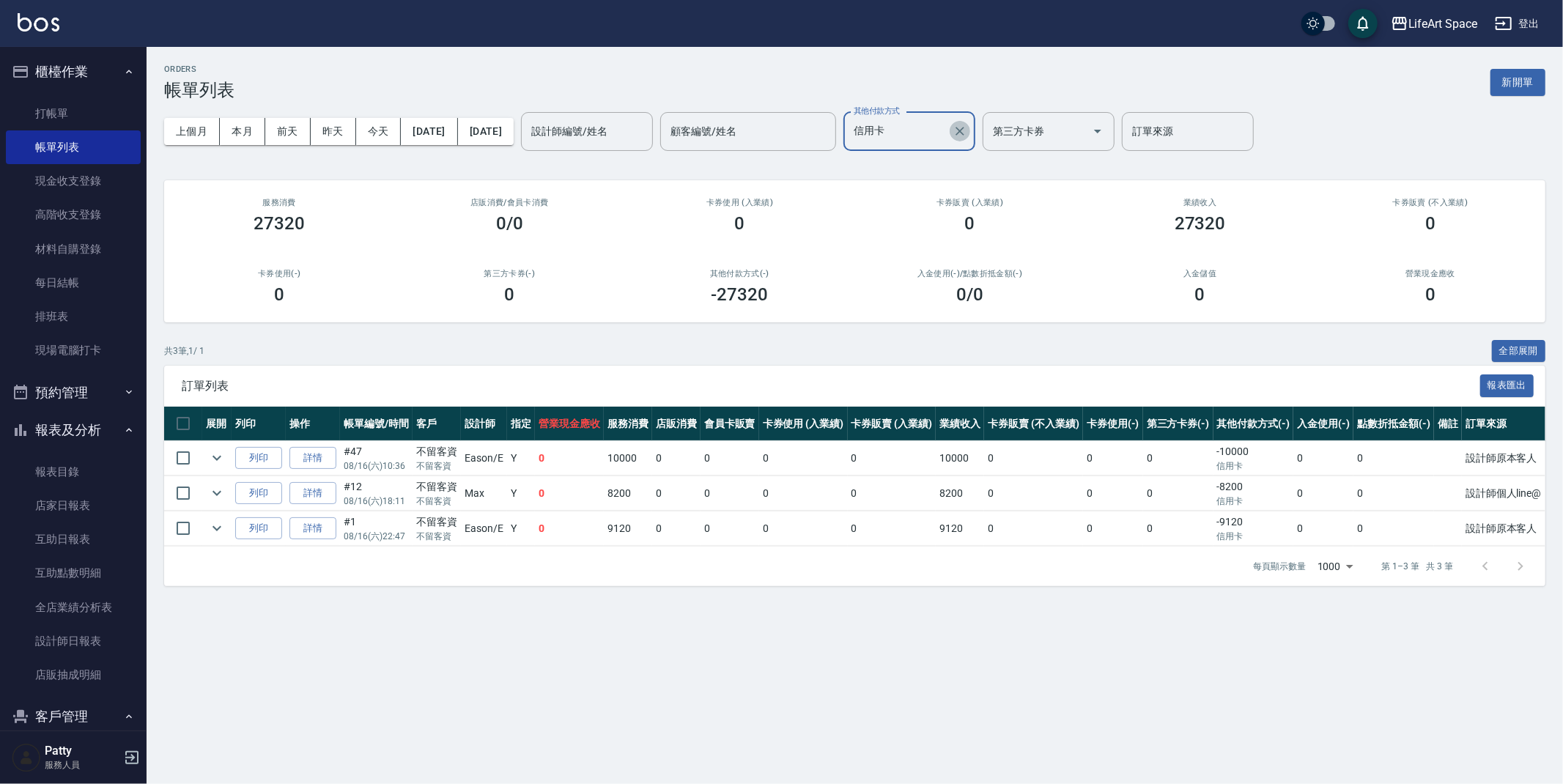
click at [964, 131] on icon "Clear" at bounding box center [960, 131] width 9 height 9
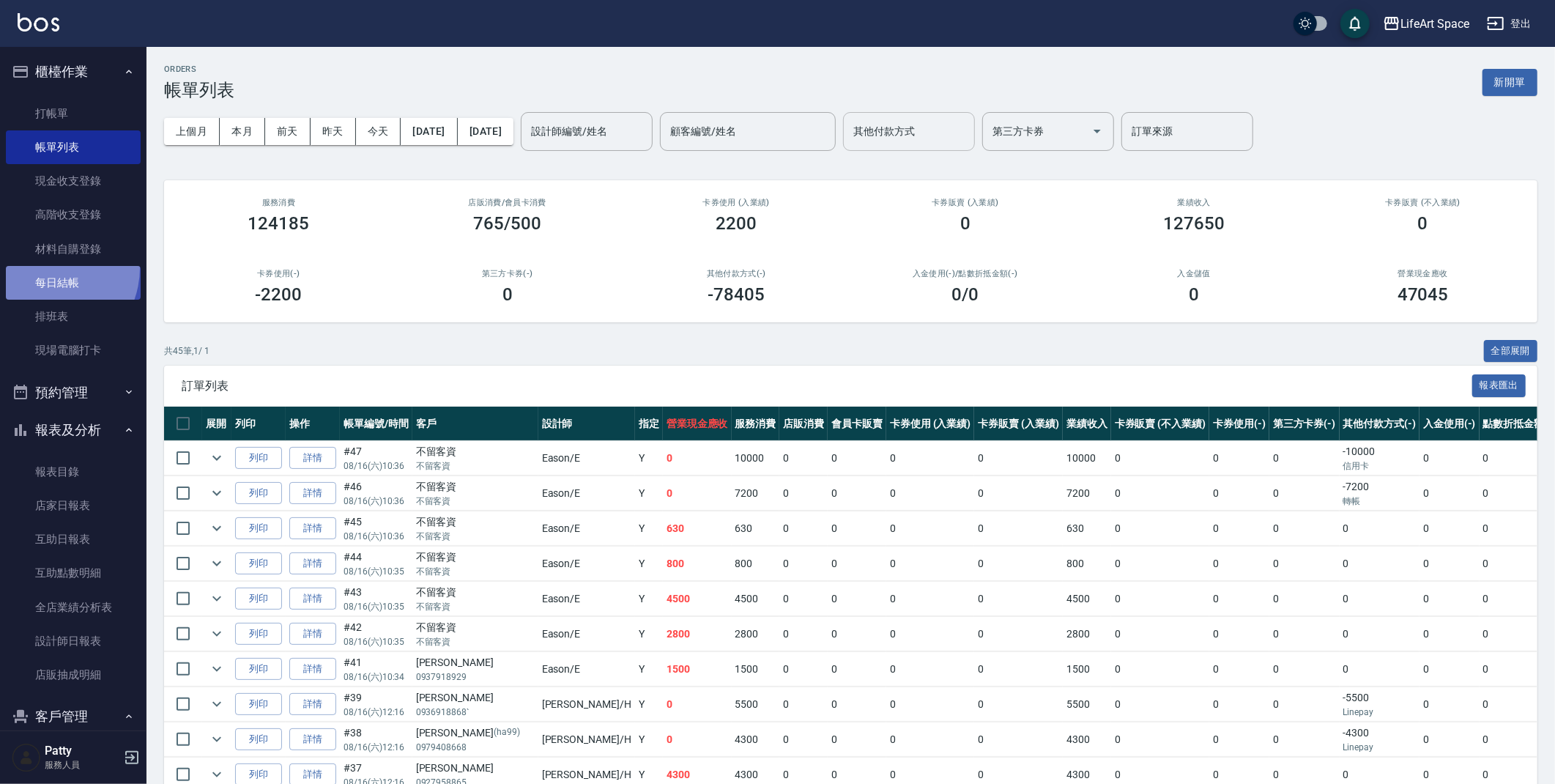
click at [47, 268] on link "每日結帳" at bounding box center [73, 283] width 135 height 34
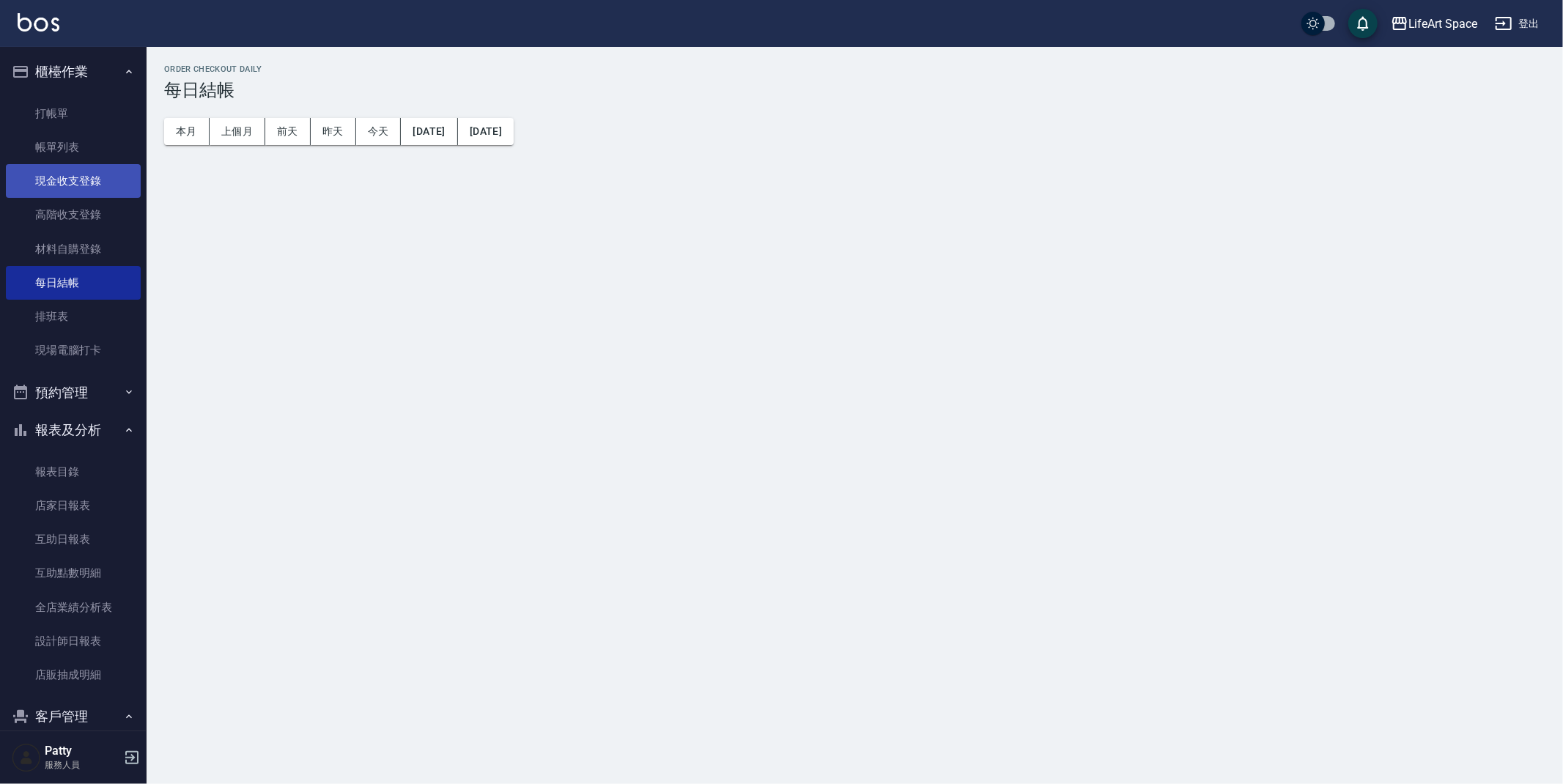
click at [83, 179] on link "現金收支登錄" at bounding box center [73, 181] width 135 height 34
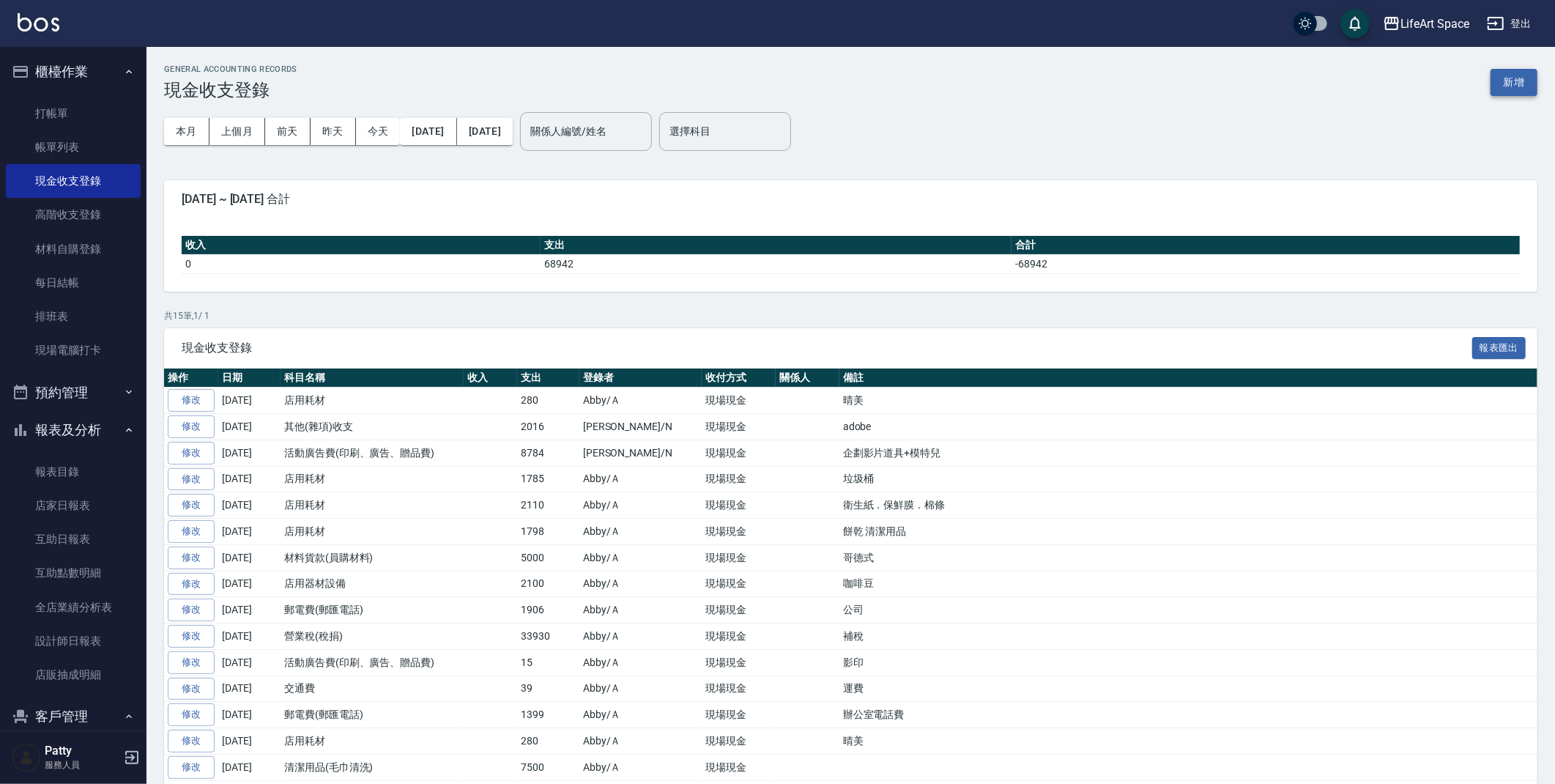
click at [1503, 76] on button "新增" at bounding box center [1515, 82] width 47 height 27
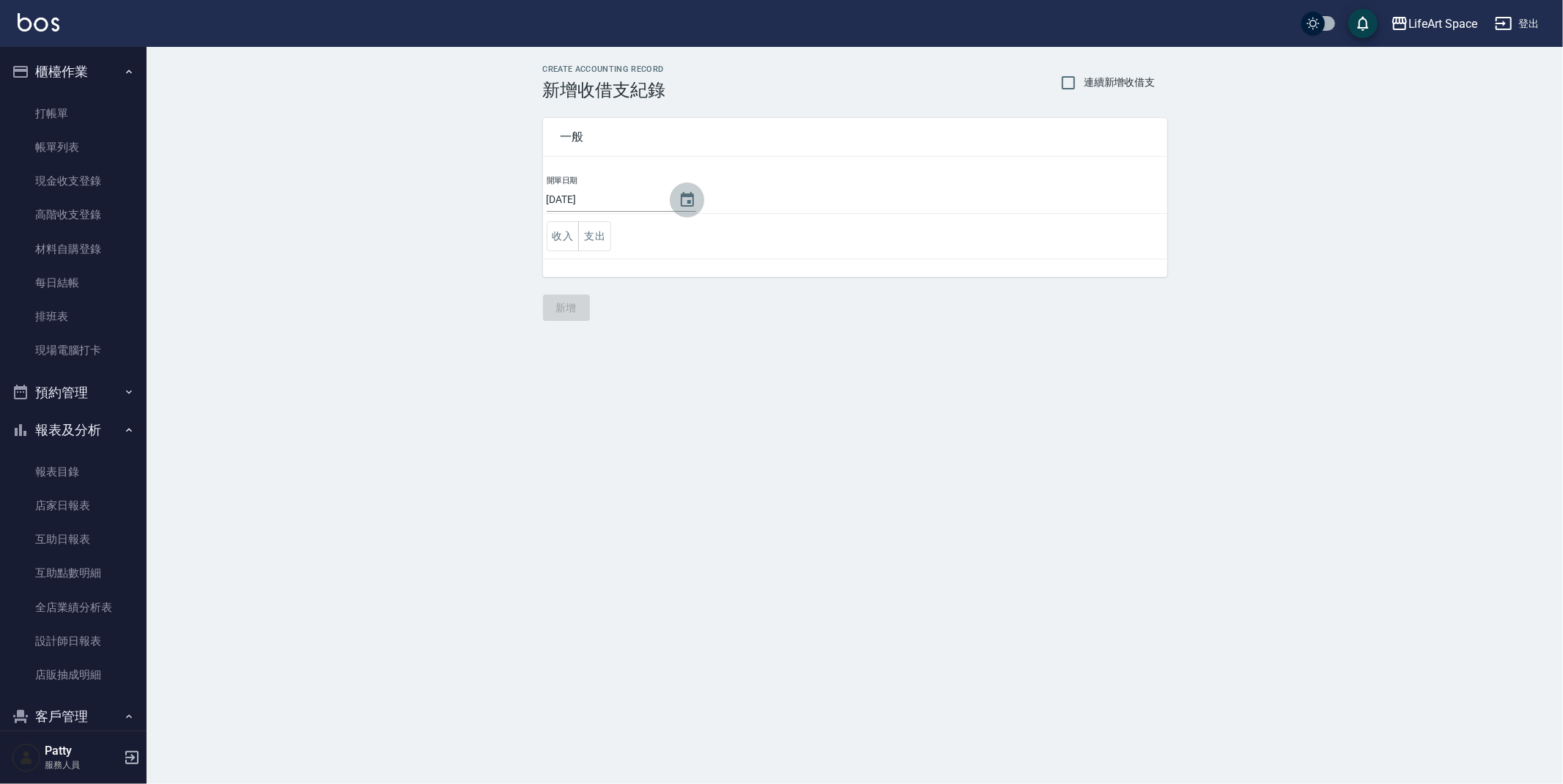
click at [681, 200] on icon "Choose date, selected date is 2025-08-19" at bounding box center [687, 199] width 13 height 15
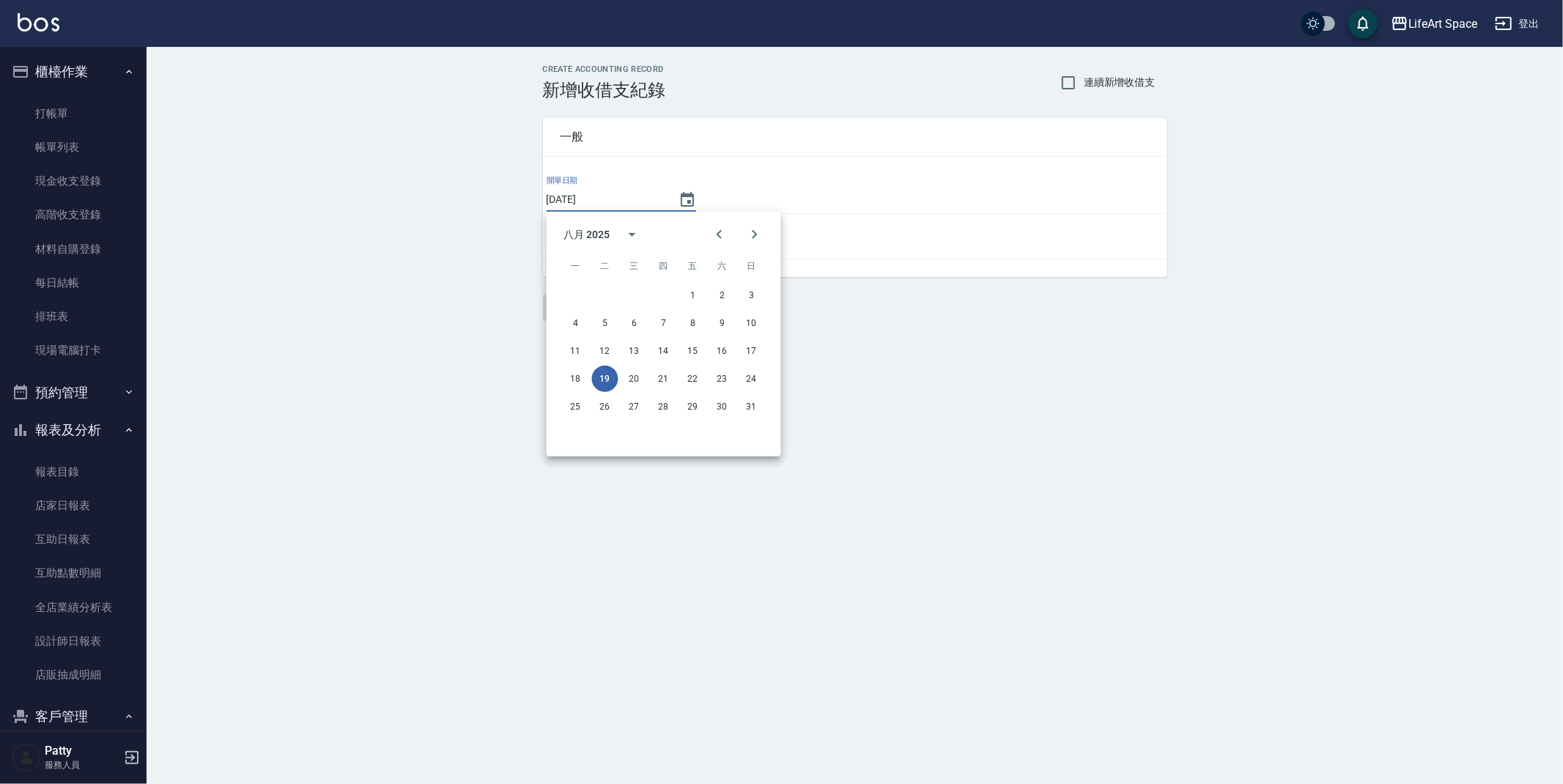
click at [736, 350] on div "11 12 13 14 15 16 17" at bounding box center [663, 351] width 234 height 26
click at [729, 353] on button "16" at bounding box center [723, 351] width 26 height 26
type input "[DATE]"
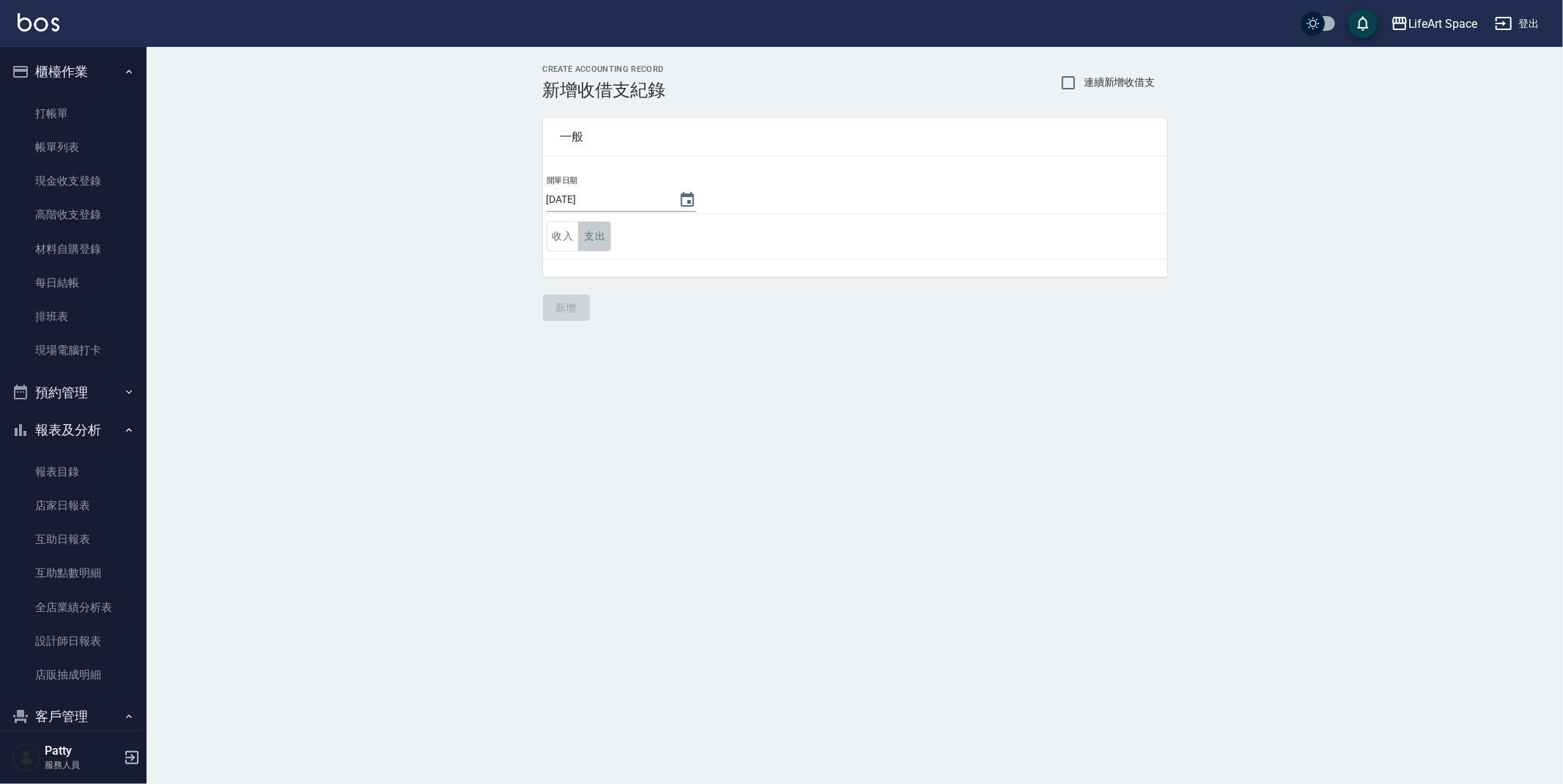
click at [591, 238] on button "支出" at bounding box center [594, 236] width 33 height 30
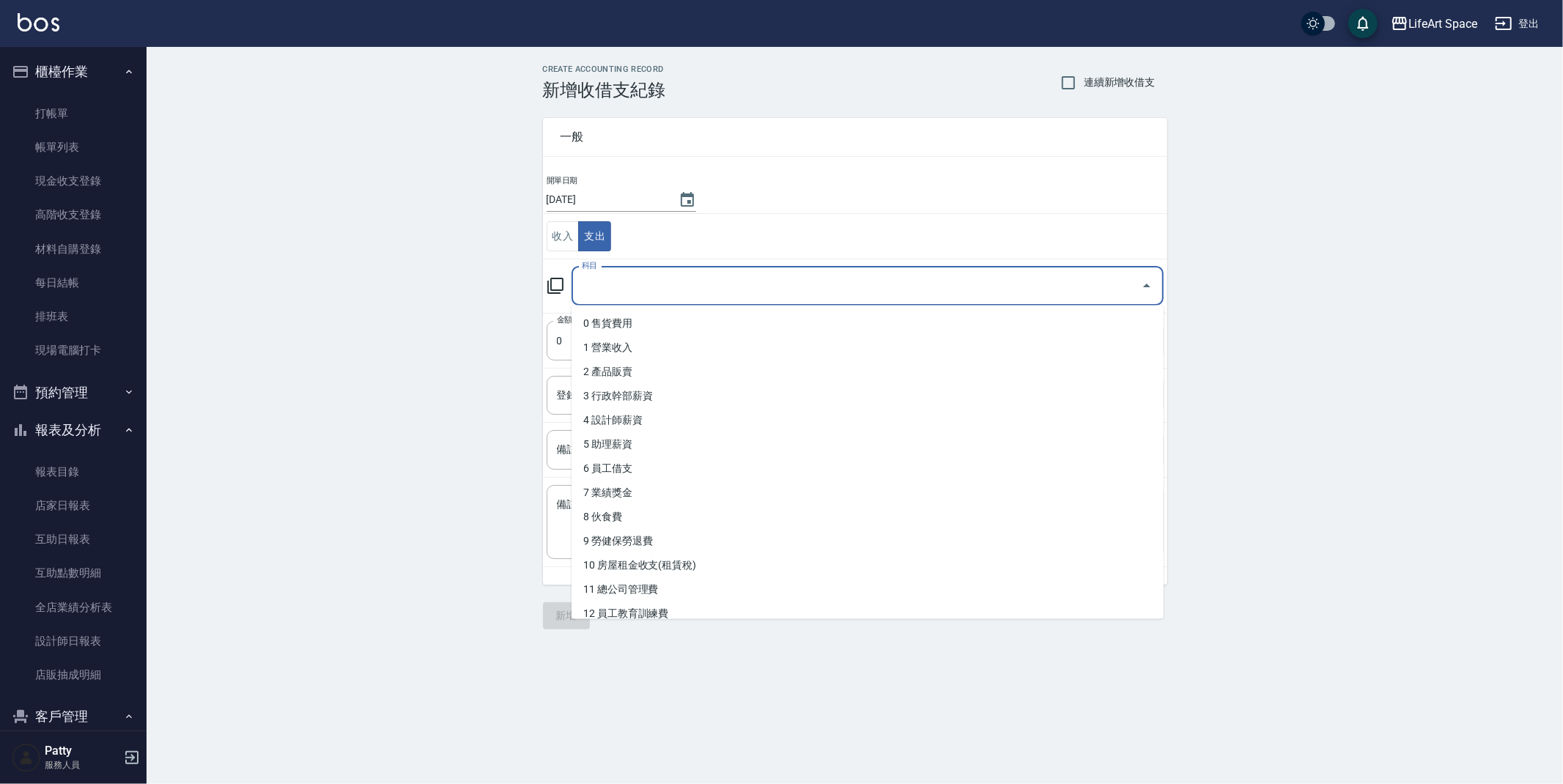
click at [604, 290] on input "科目" at bounding box center [856, 286] width 557 height 26
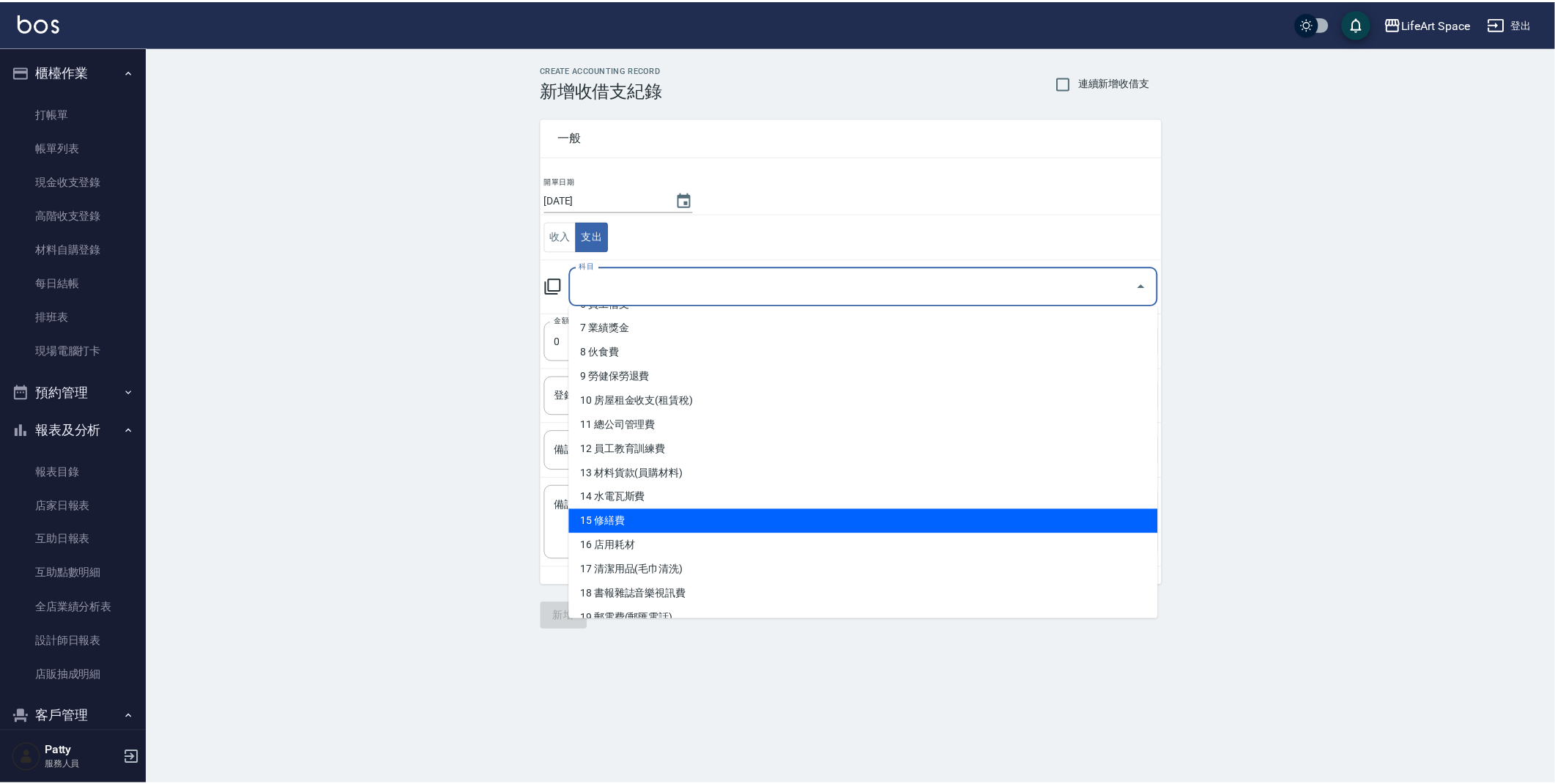
scroll to position [282, 0]
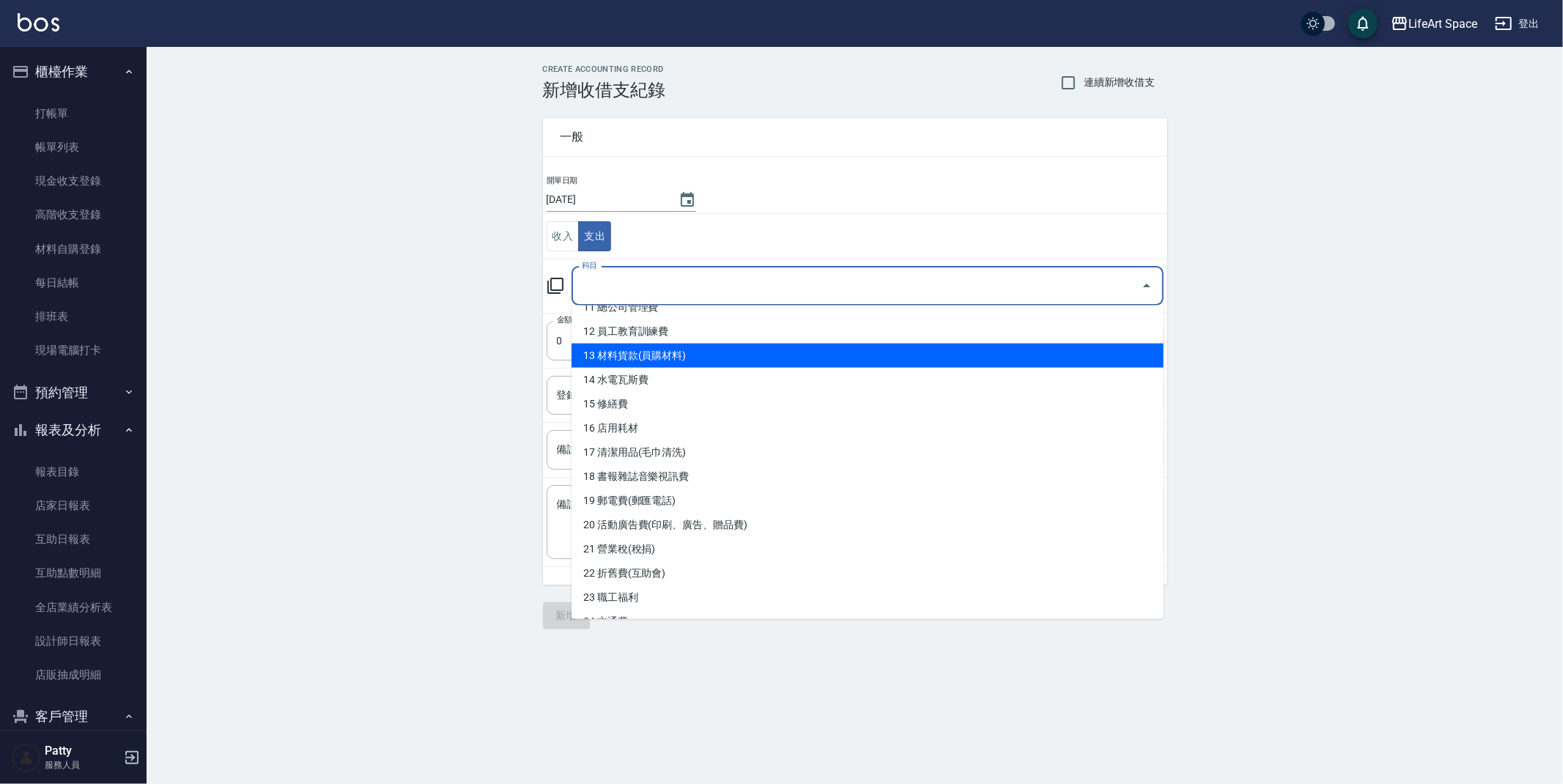
click at [623, 353] on li "13 材料貨款(員購材料)" at bounding box center [867, 355] width 592 height 24
type input "13 材料貨款(員購材料)"
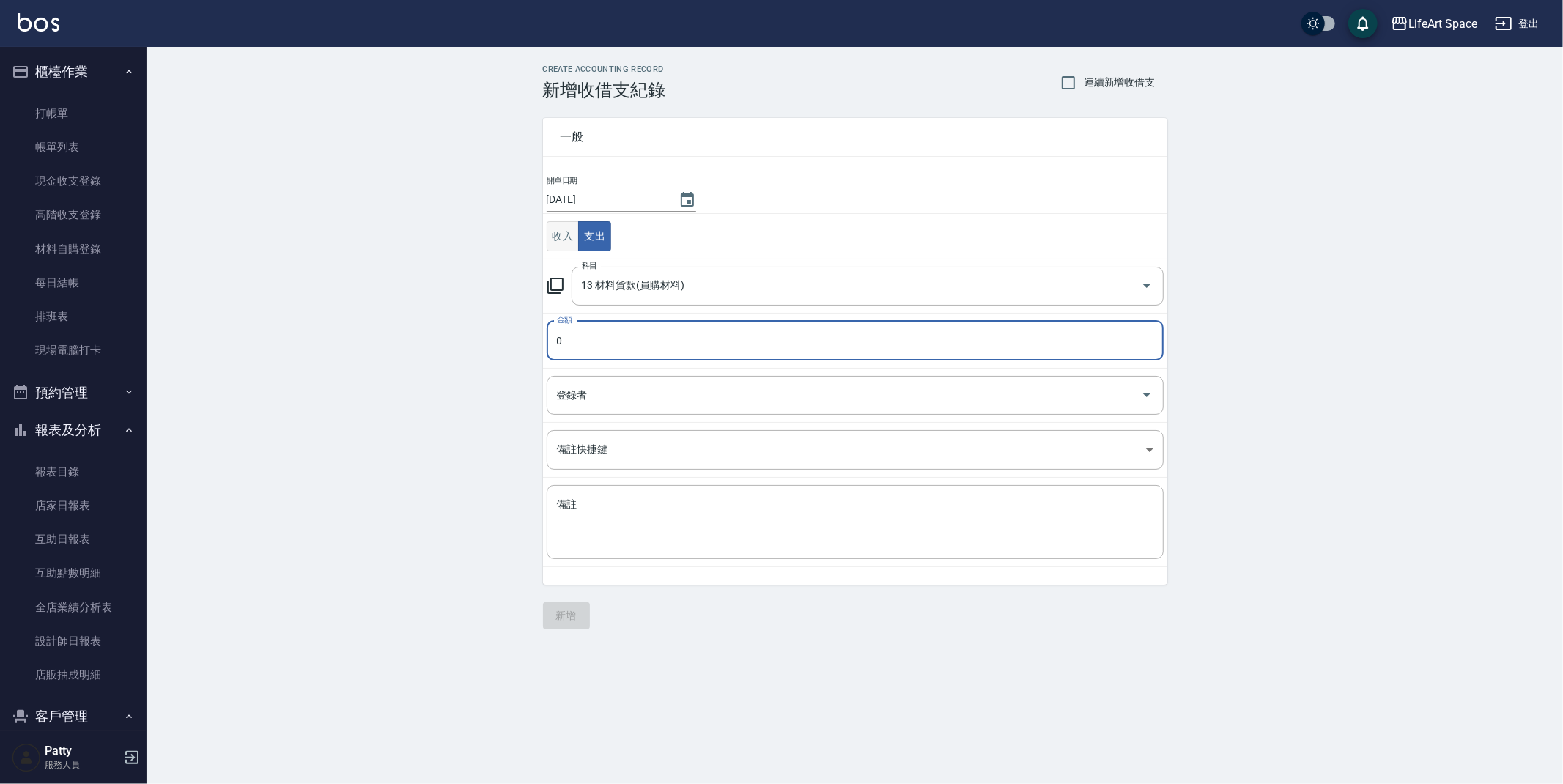
click at [561, 237] on button "收入" at bounding box center [563, 236] width 33 height 30
click at [632, 342] on input "0" at bounding box center [855, 341] width 617 height 40
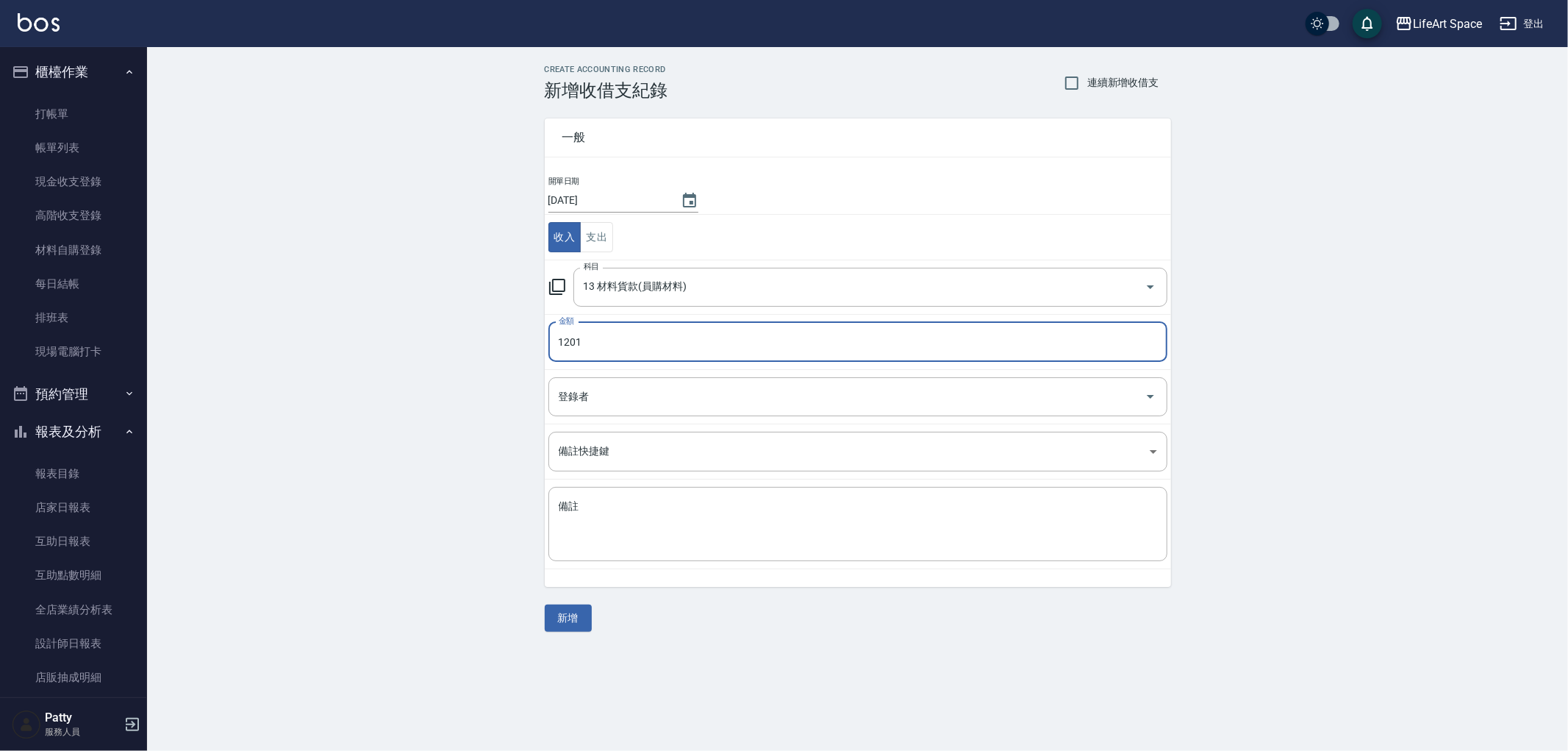
type input "1200"
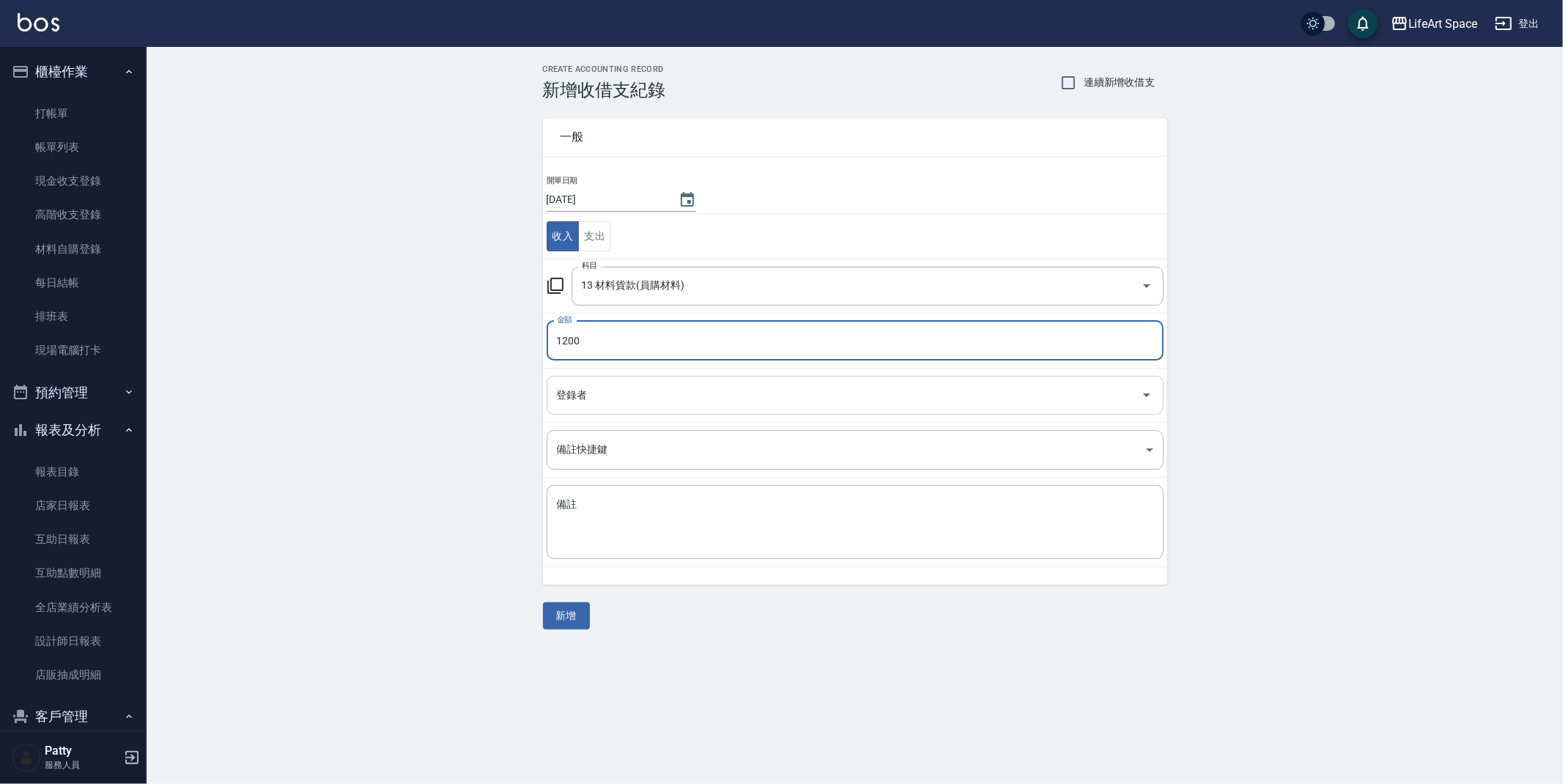
click at [604, 387] on input "登錄者" at bounding box center [844, 395] width 582 height 26
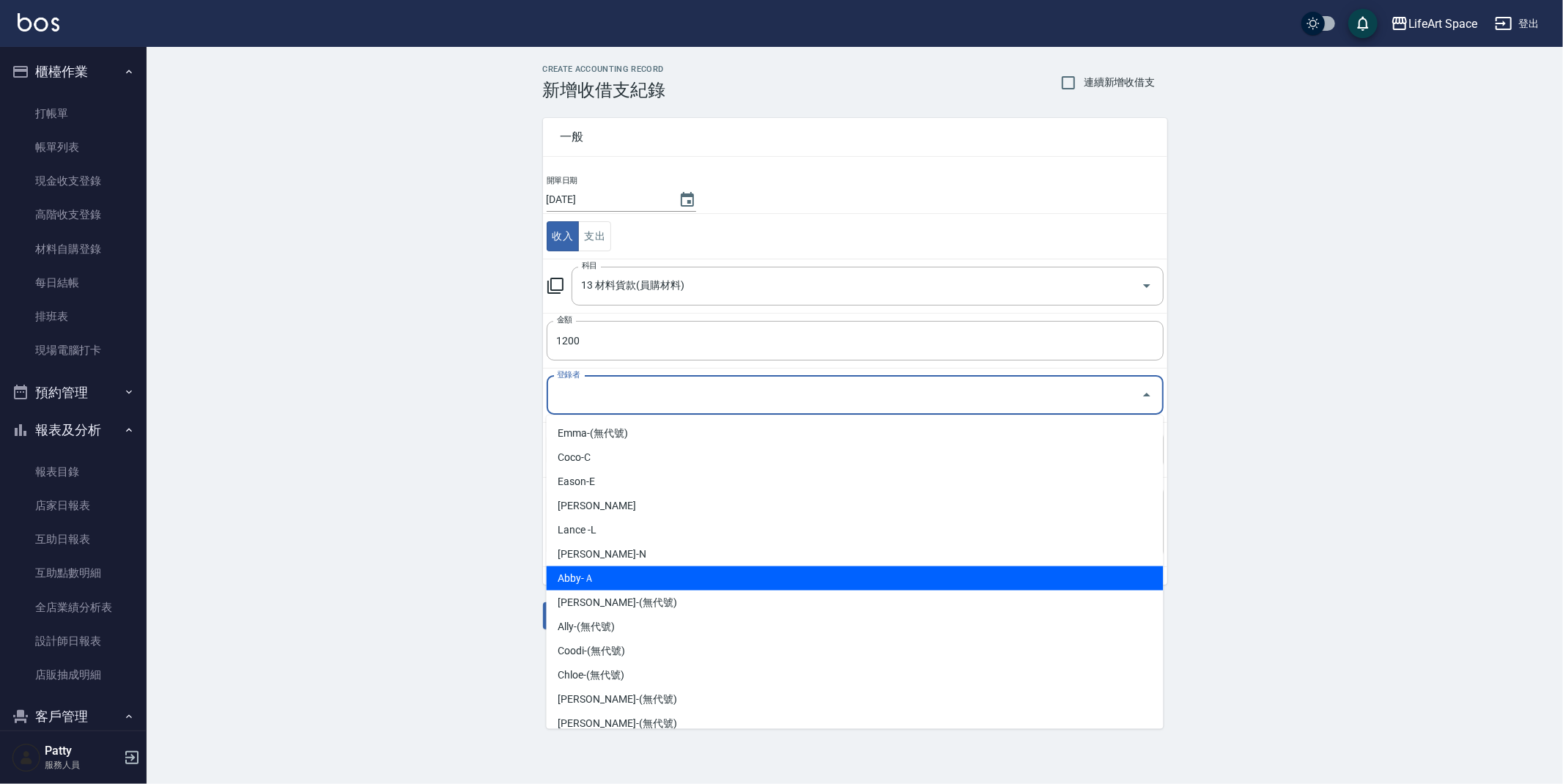
click at [633, 577] on li "Abby-Ａ" at bounding box center [855, 578] width 617 height 24
type input "Abby-Ａ"
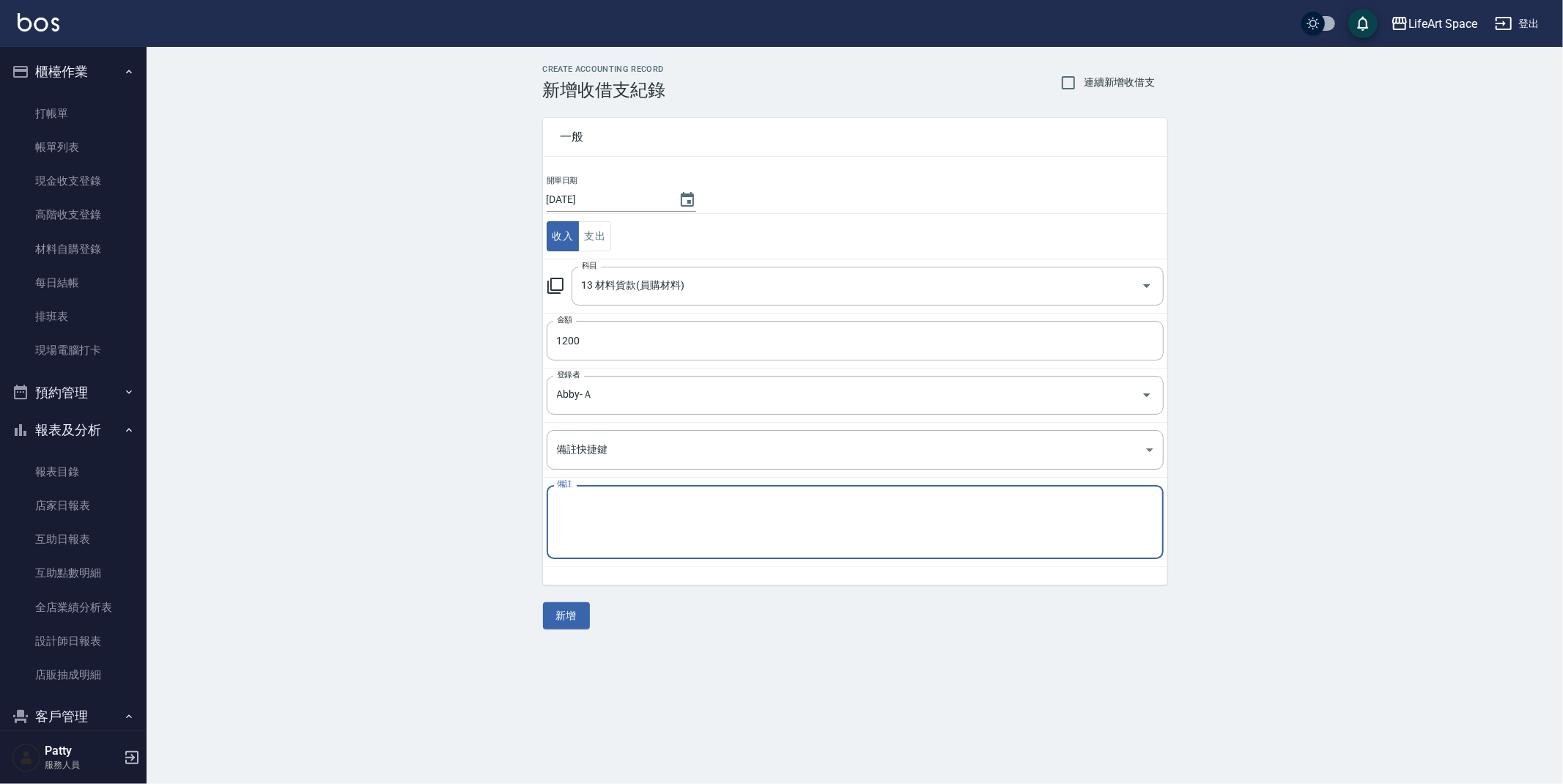
click at [641, 524] on textarea "備註" at bounding box center [855, 523] width 596 height 50
type textarea "j"
type textarea "ㄎ"
type textarea "ㄈ"
type textarea "蘆洲調貨"
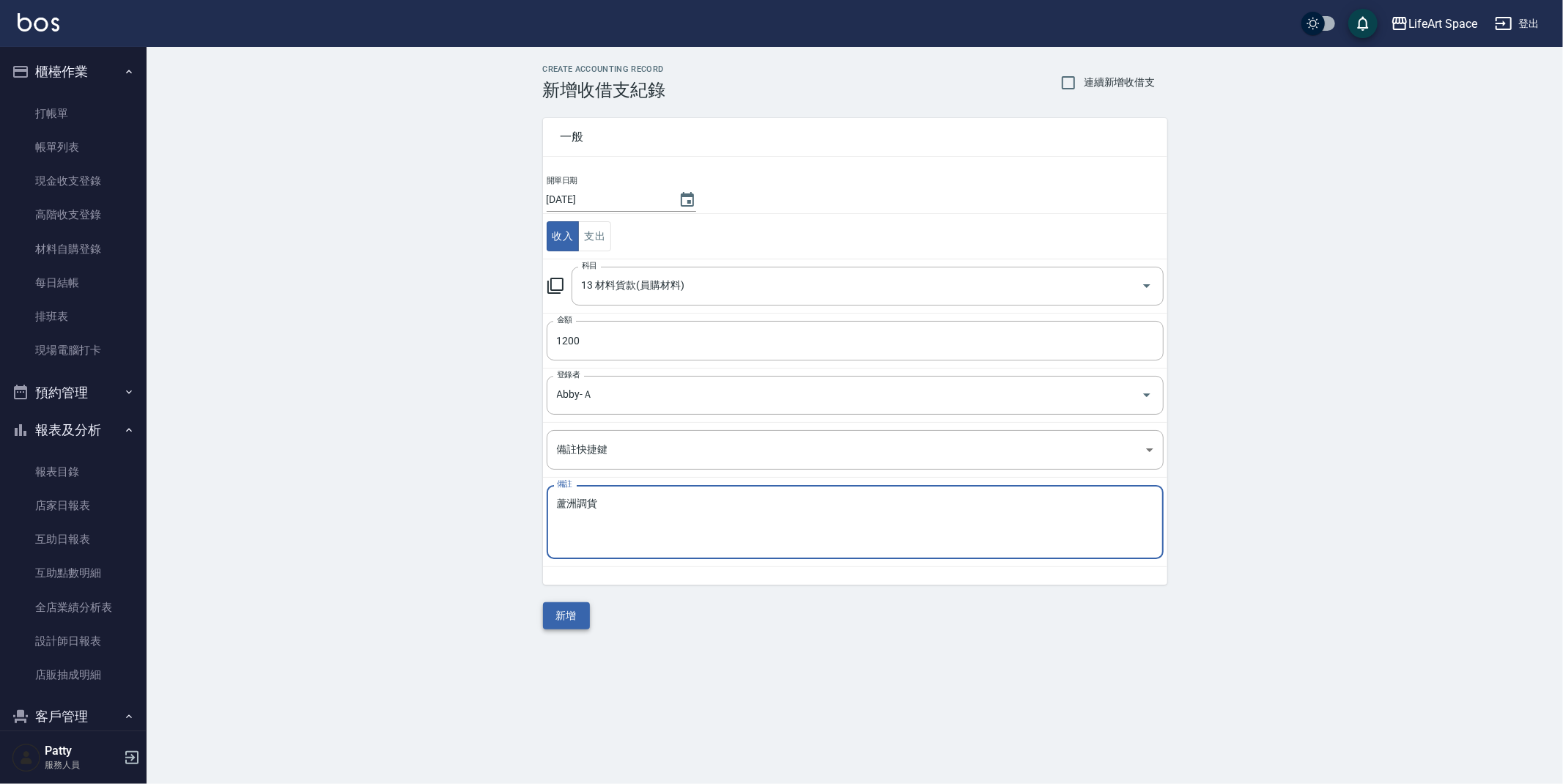
click at [565, 615] on button "新增" at bounding box center [566, 615] width 47 height 27
